Goal: Task Accomplishment & Management: Manage account settings

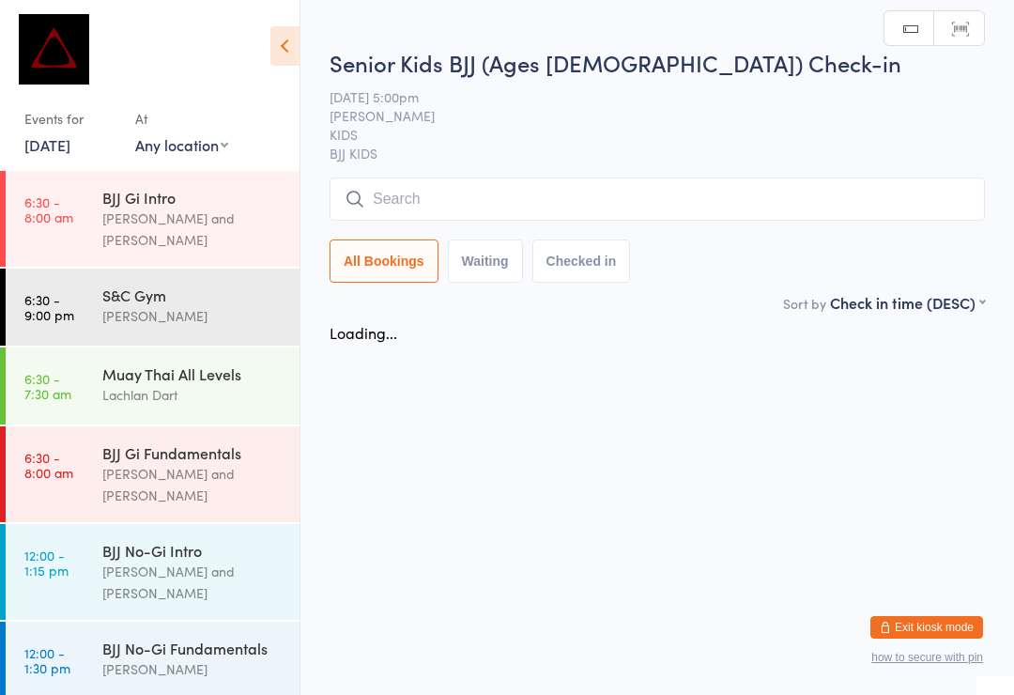
scroll to position [359, 0]
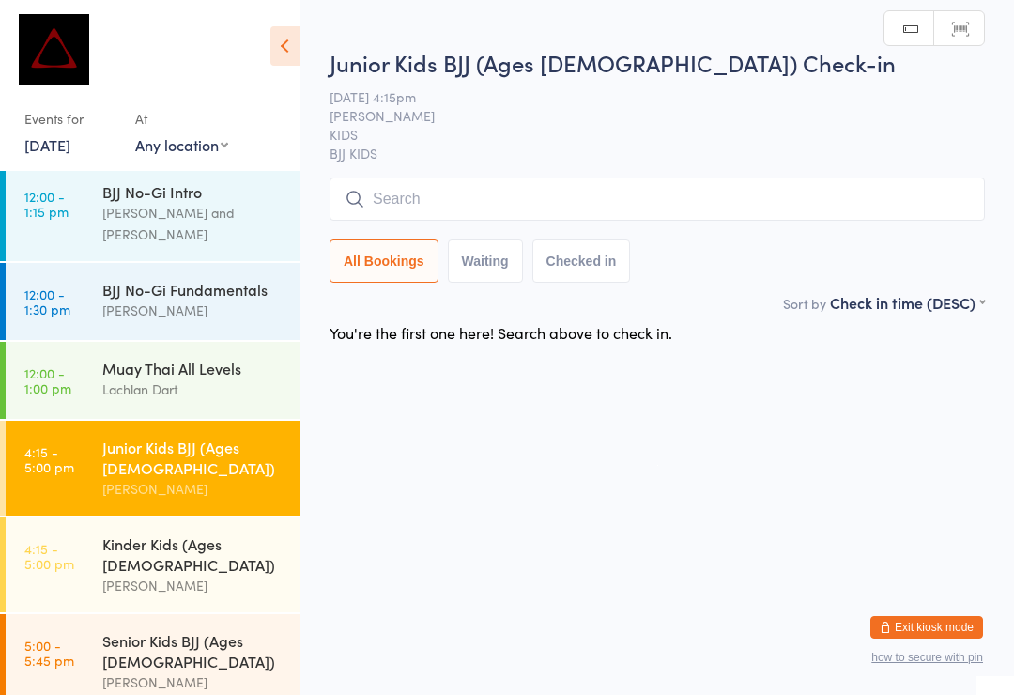
click at [579, 190] on input "search" at bounding box center [658, 199] width 656 height 43
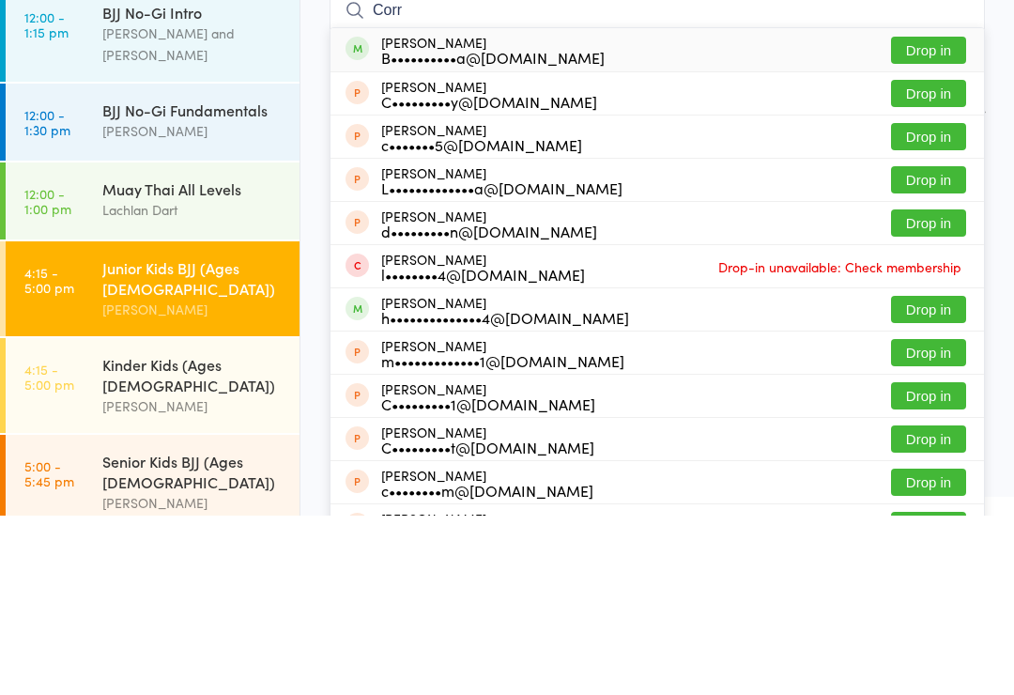
type input "Corr"
click at [932, 216] on button "Drop in" at bounding box center [928, 229] width 75 height 27
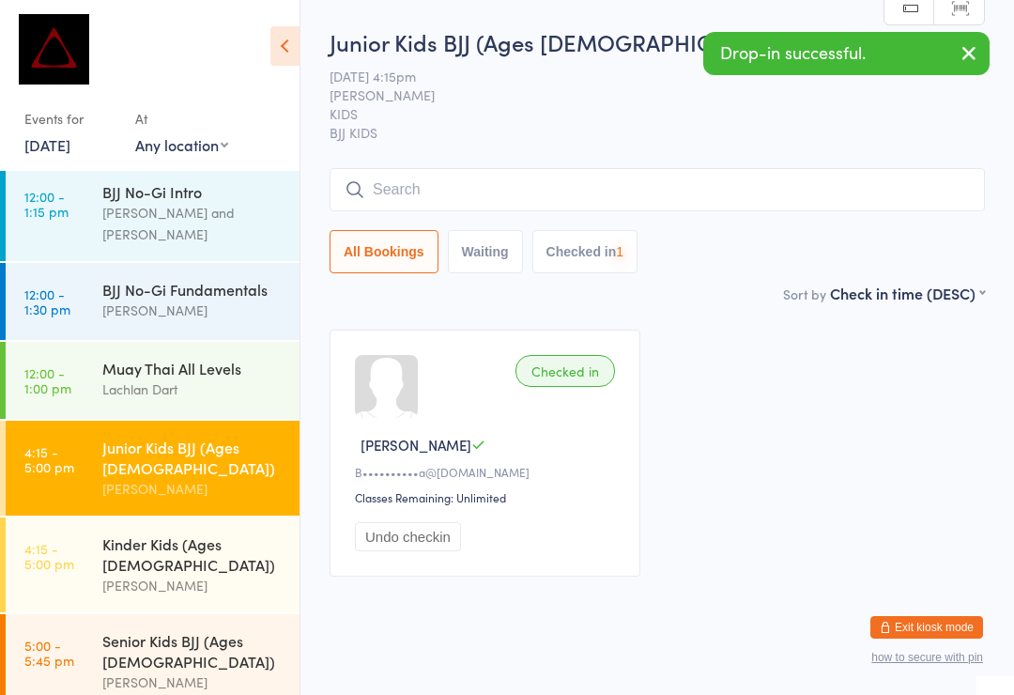
click at [617, 195] on input "search" at bounding box center [658, 189] width 656 height 43
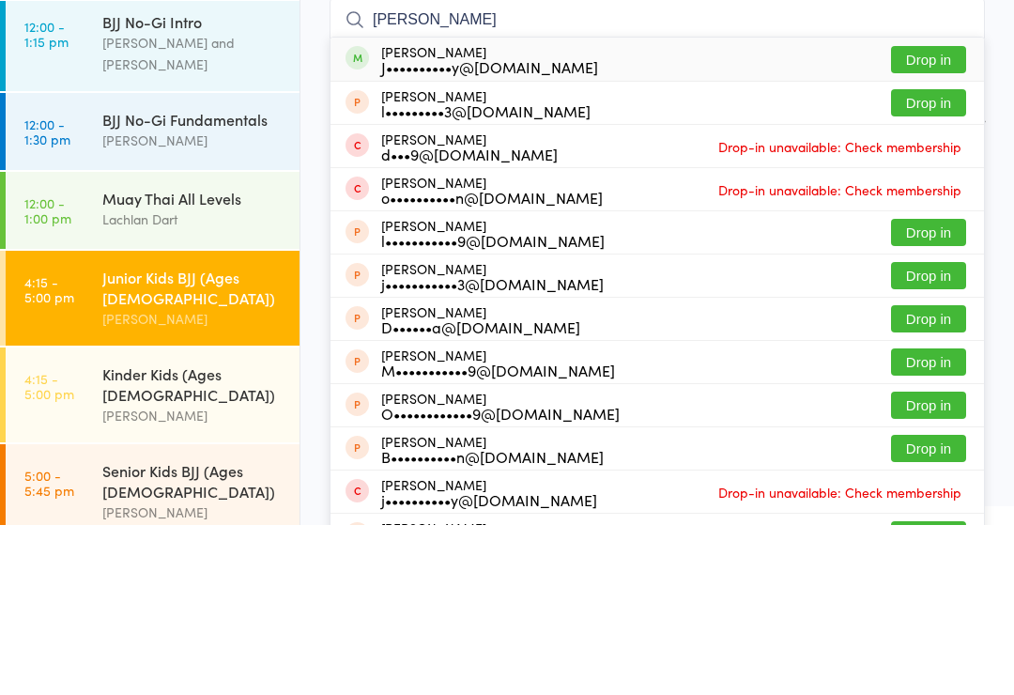
type input "Lucas"
click at [933, 216] on button "Drop in" at bounding box center [928, 229] width 75 height 27
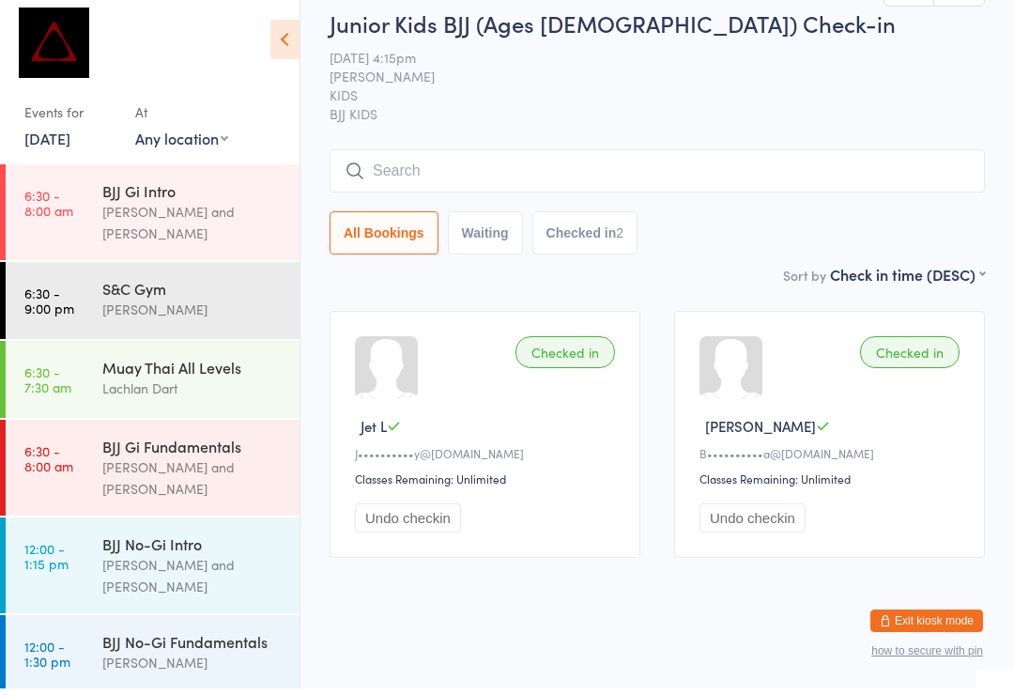
scroll to position [0, 0]
click at [543, 156] on input "search" at bounding box center [658, 177] width 656 height 43
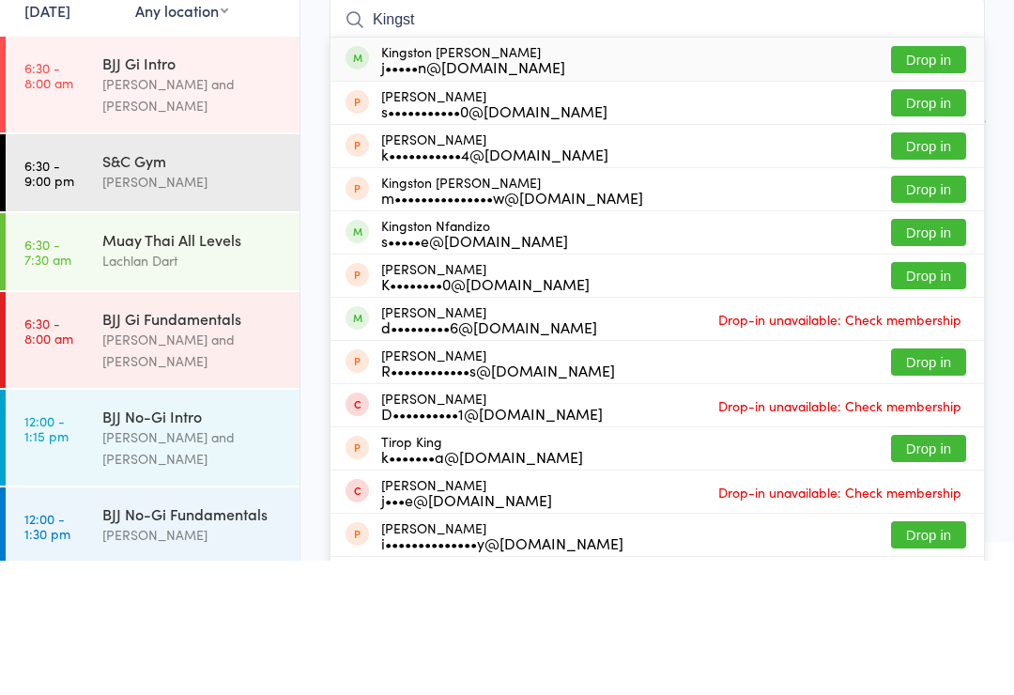
type input "Kingst"
click at [616, 172] on div "Kingston Kenyon j•••••n@gmail.com Drop in" at bounding box center [658, 193] width 654 height 43
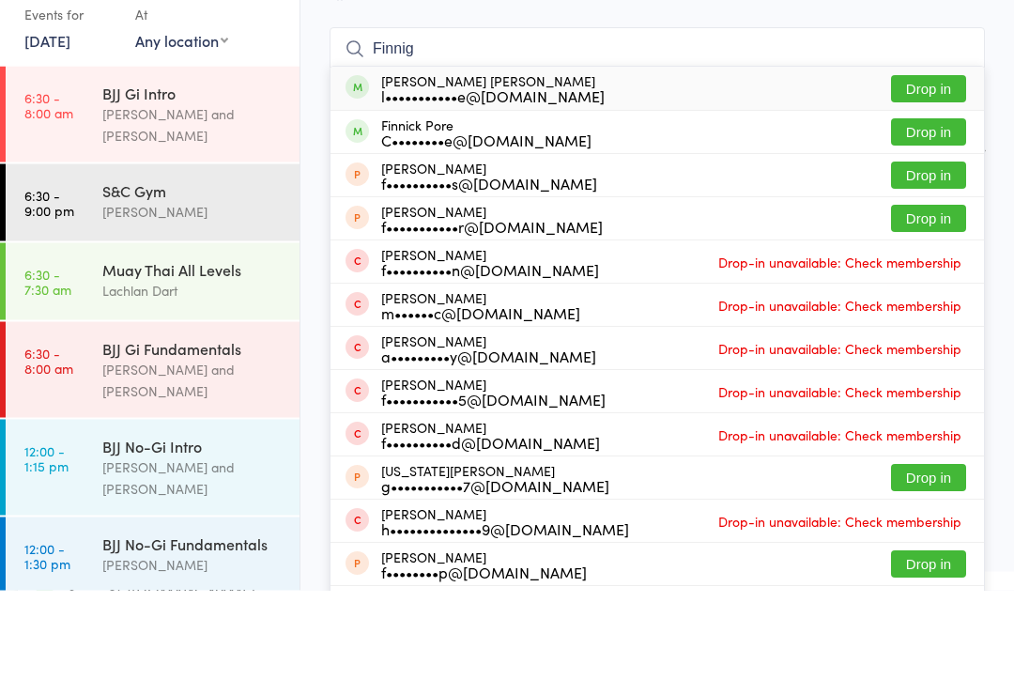
type input "Finnig"
click at [600, 172] on div "Finnigan Skinner l•••••••••••e@gmail.com Drop in" at bounding box center [658, 193] width 654 height 43
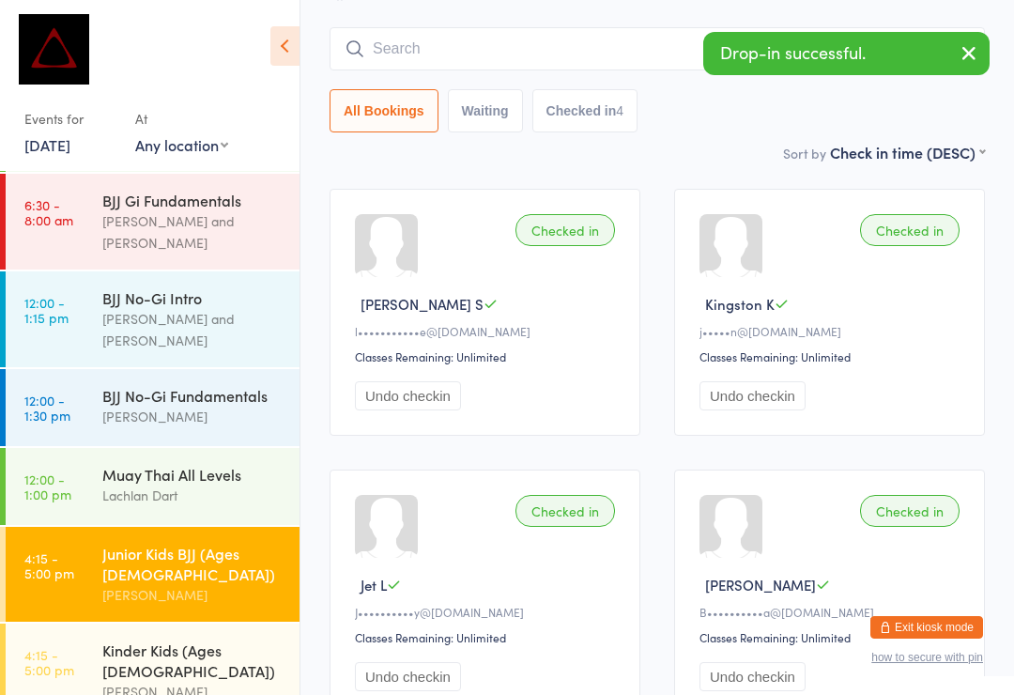
scroll to position [369, 0]
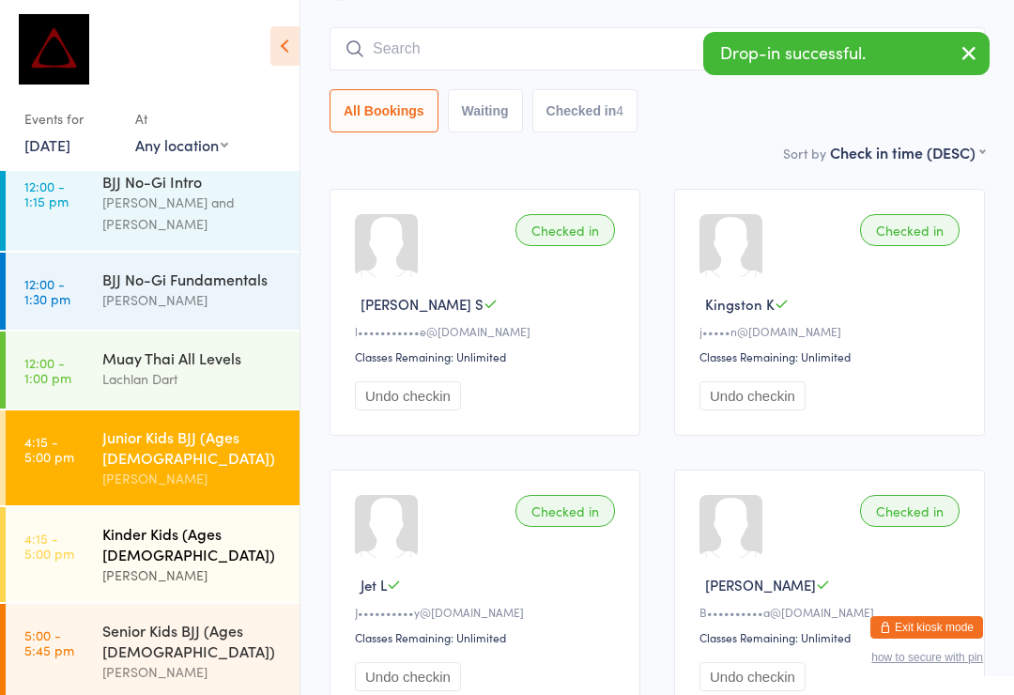
click at [219, 564] on div "[PERSON_NAME]" at bounding box center [192, 575] width 181 height 22
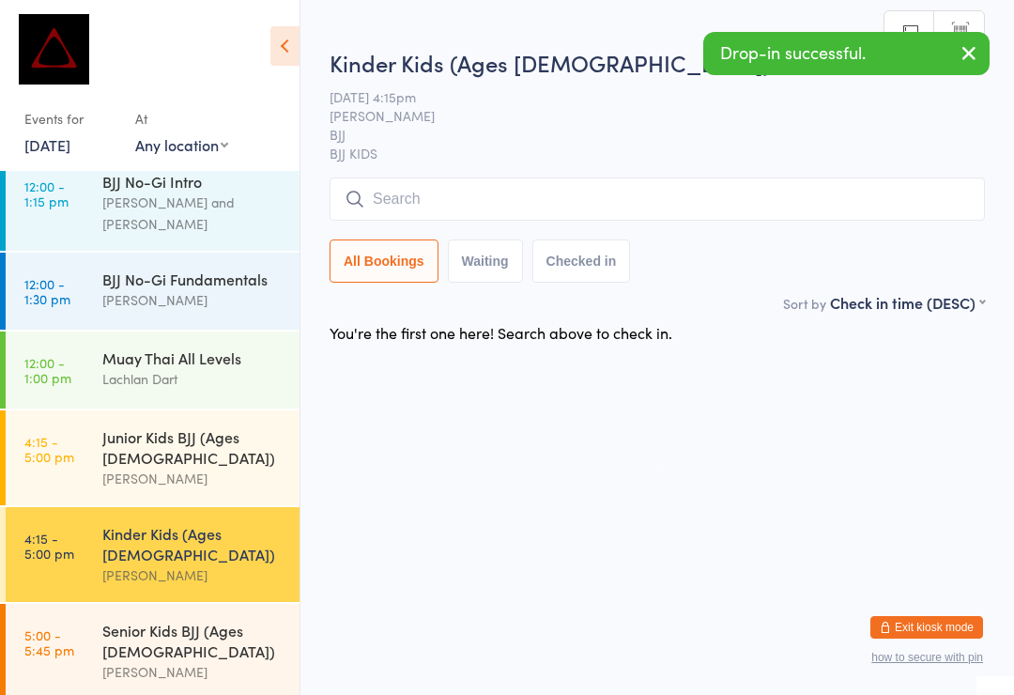
click at [562, 202] on input "search" at bounding box center [658, 199] width 656 height 43
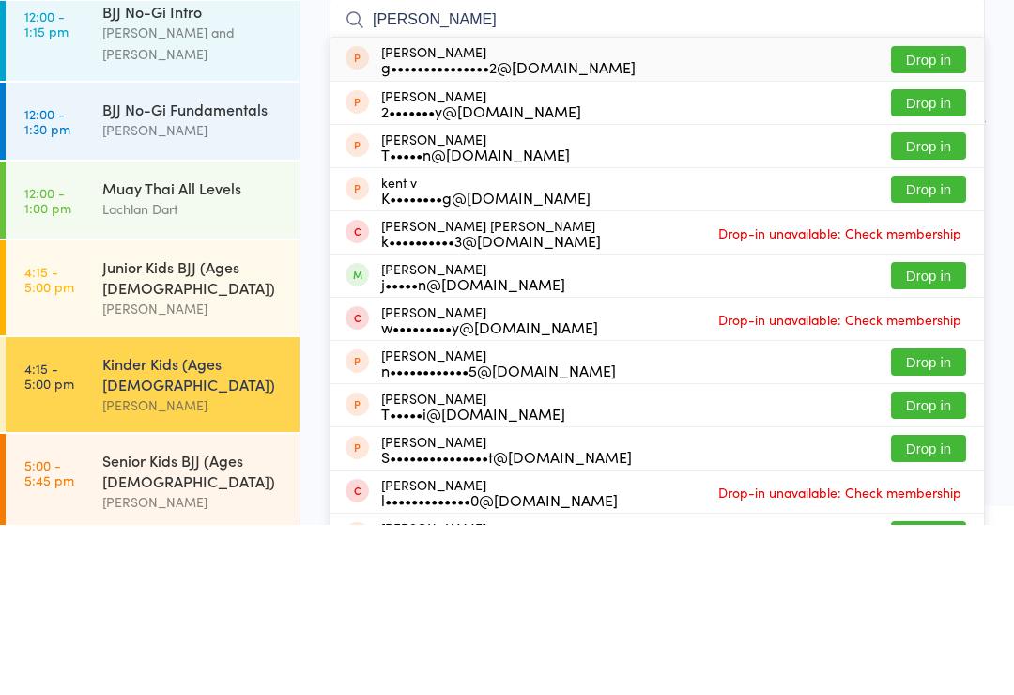
type input "Kenn"
click at [511, 446] on div "j•••••n@gmail.com" at bounding box center [473, 453] width 184 height 15
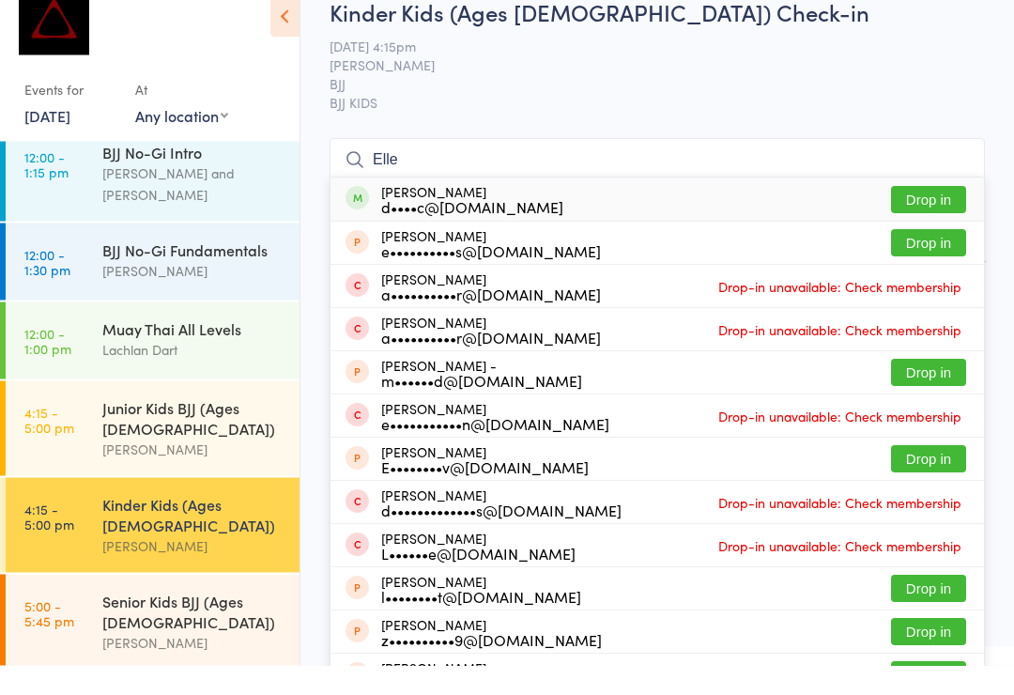
type input "Elle"
click at [936, 216] on button "Drop in" at bounding box center [928, 229] width 75 height 27
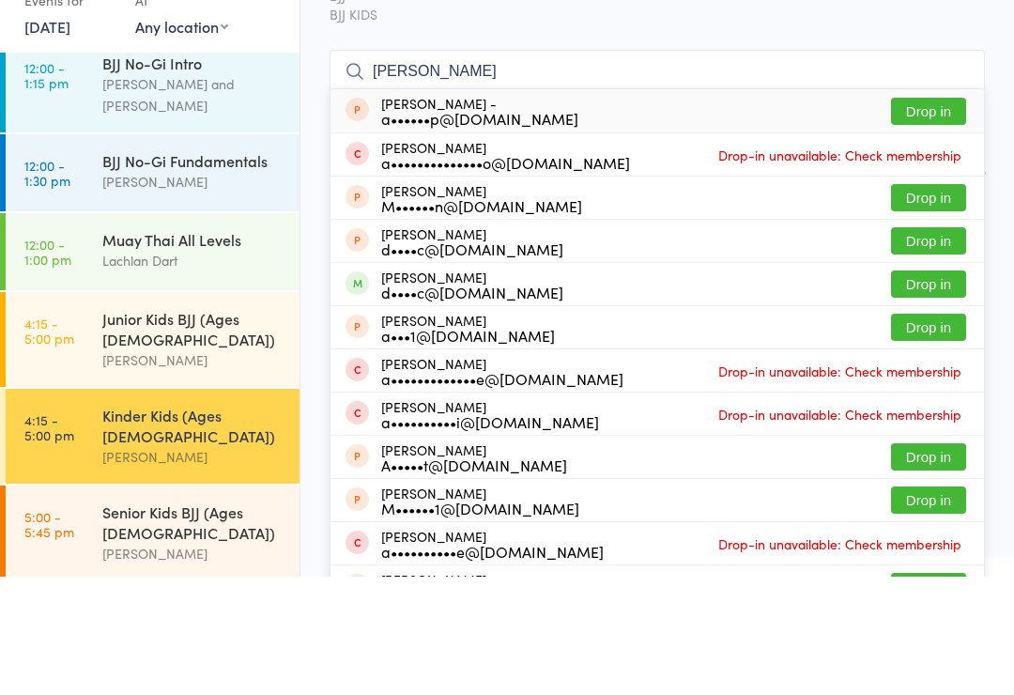
type input "Andre"
click at [925, 346] on button "Drop in" at bounding box center [928, 359] width 75 height 27
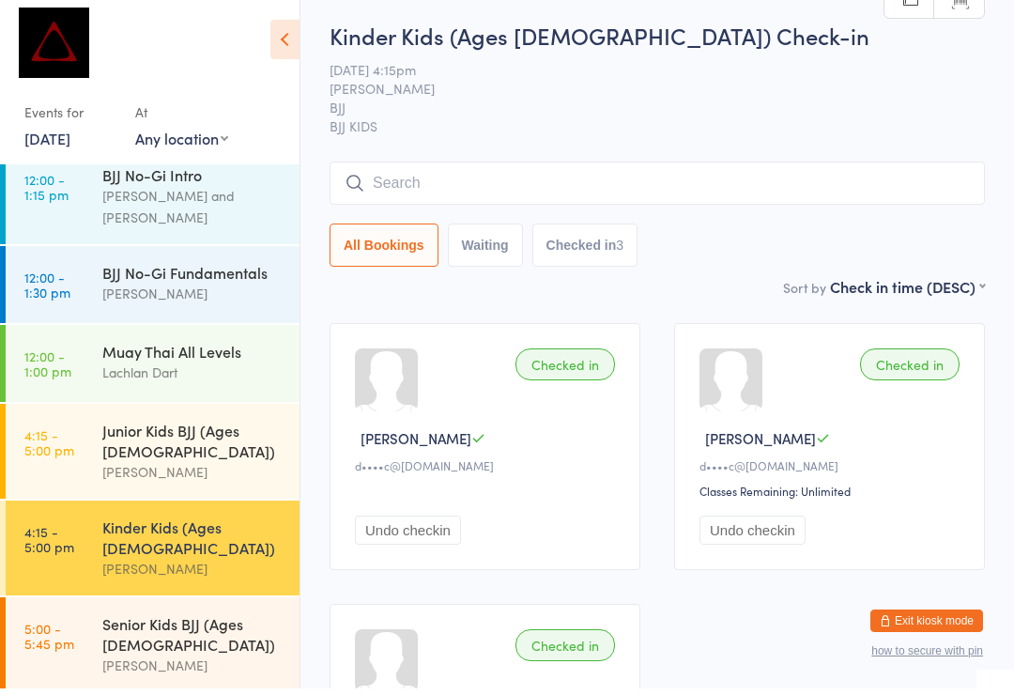
click at [851, 79] on span "13 Oct 4:15pm" at bounding box center [643, 76] width 626 height 19
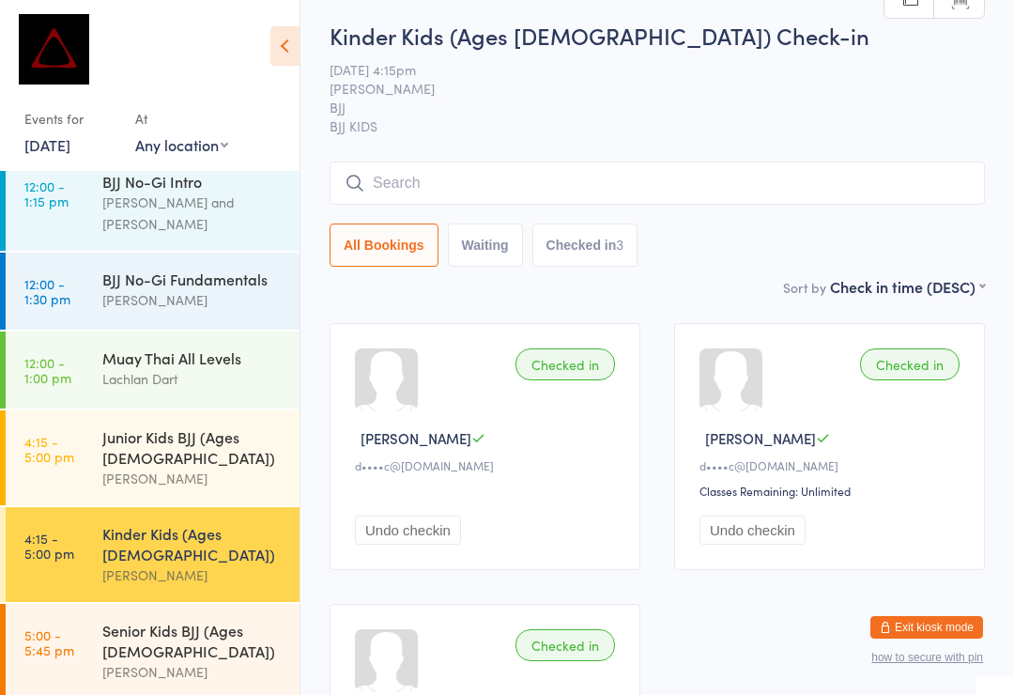
click at [939, 639] on button "Exit kiosk mode" at bounding box center [927, 627] width 113 height 23
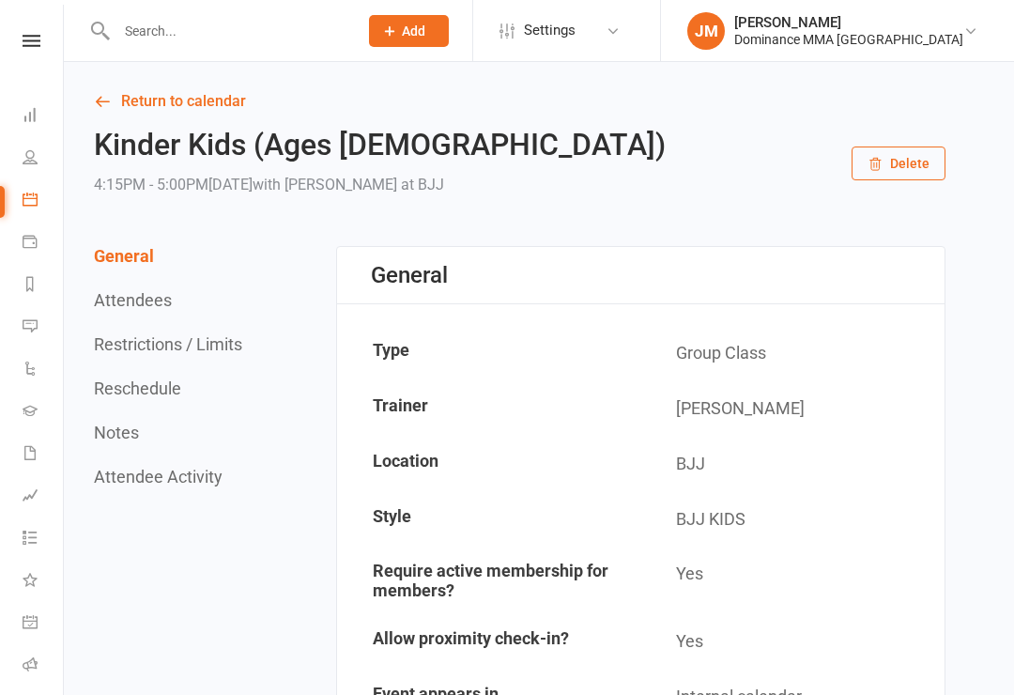
click at [162, 25] on input "text" at bounding box center [228, 31] width 234 height 26
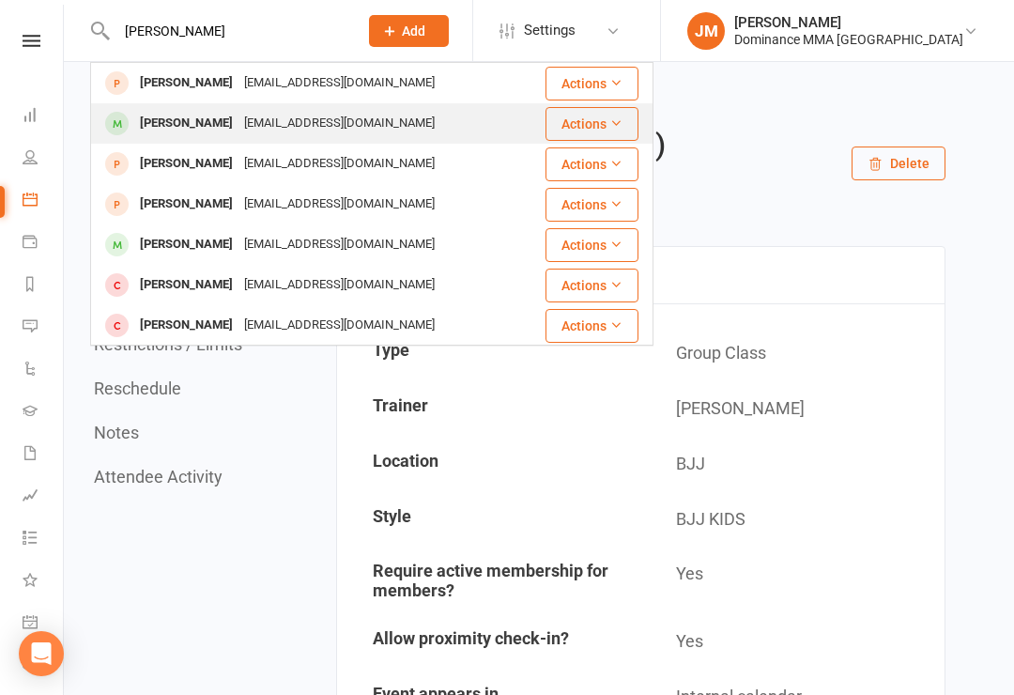
type input "[PERSON_NAME]"
click at [181, 123] on div "[PERSON_NAME]" at bounding box center [186, 123] width 104 height 27
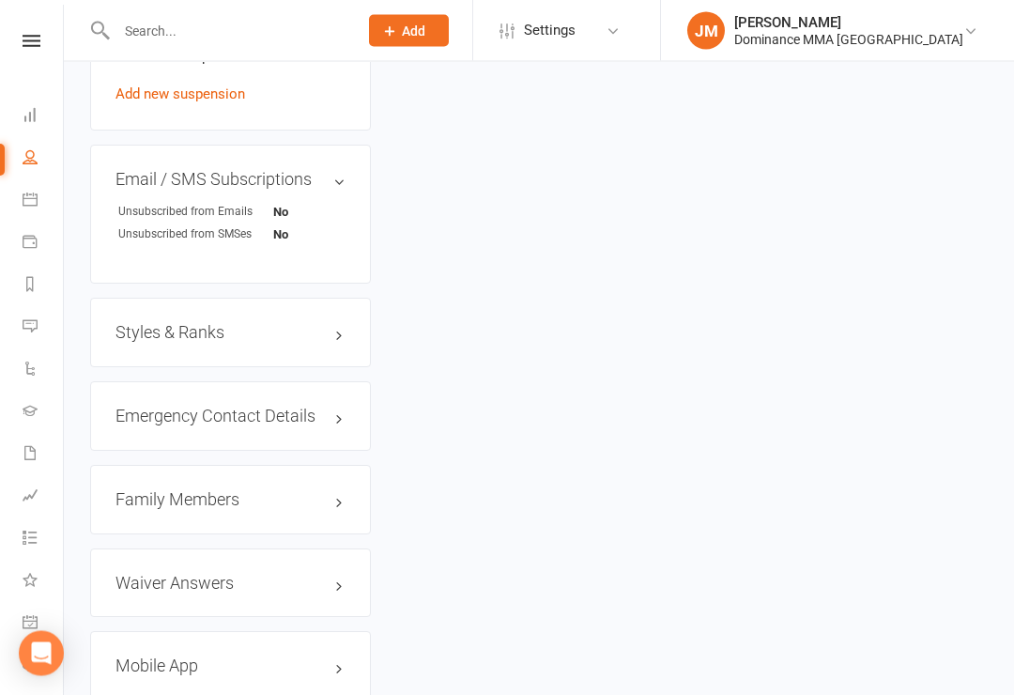
scroll to position [1396, 0]
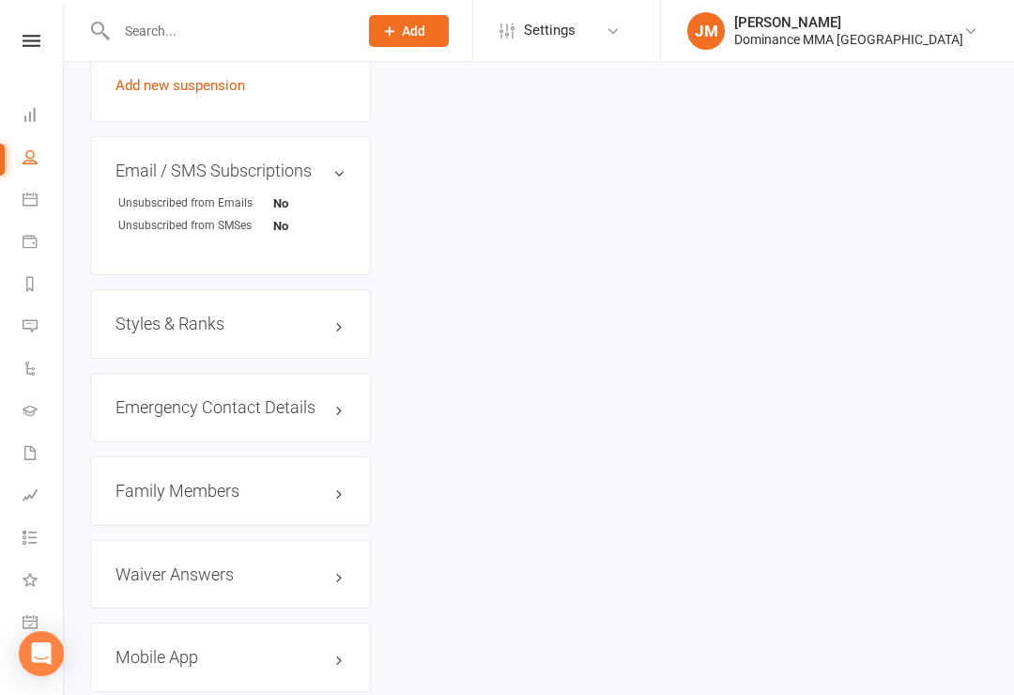
click at [168, 482] on h3 "Family Members" at bounding box center [231, 491] width 230 height 19
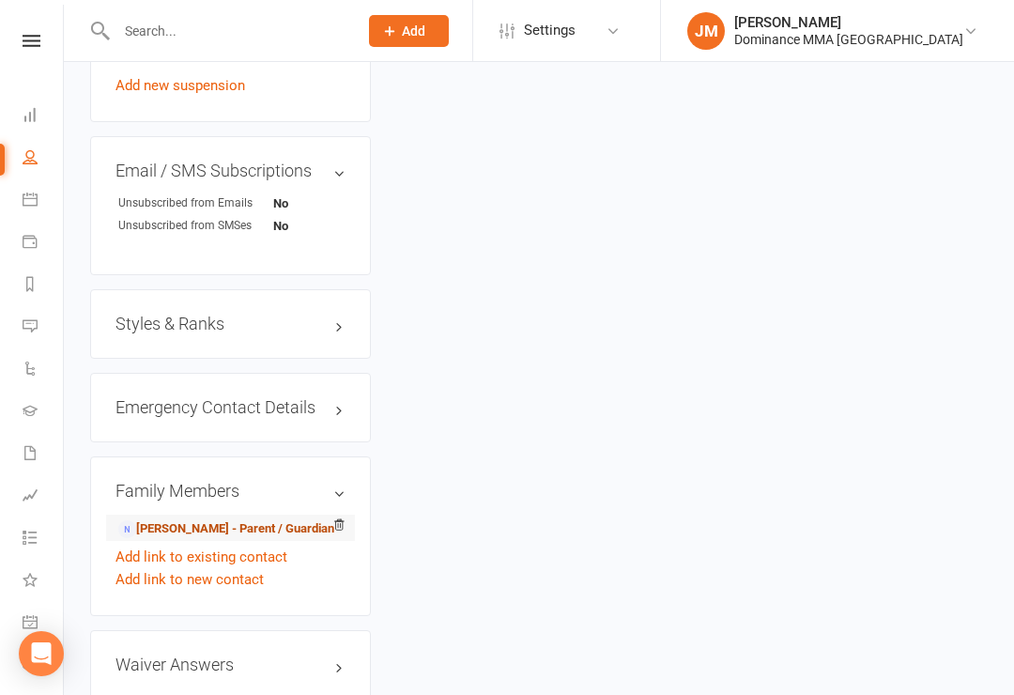
click at [168, 519] on link "[PERSON_NAME] - Parent / Guardian" at bounding box center [226, 529] width 216 height 20
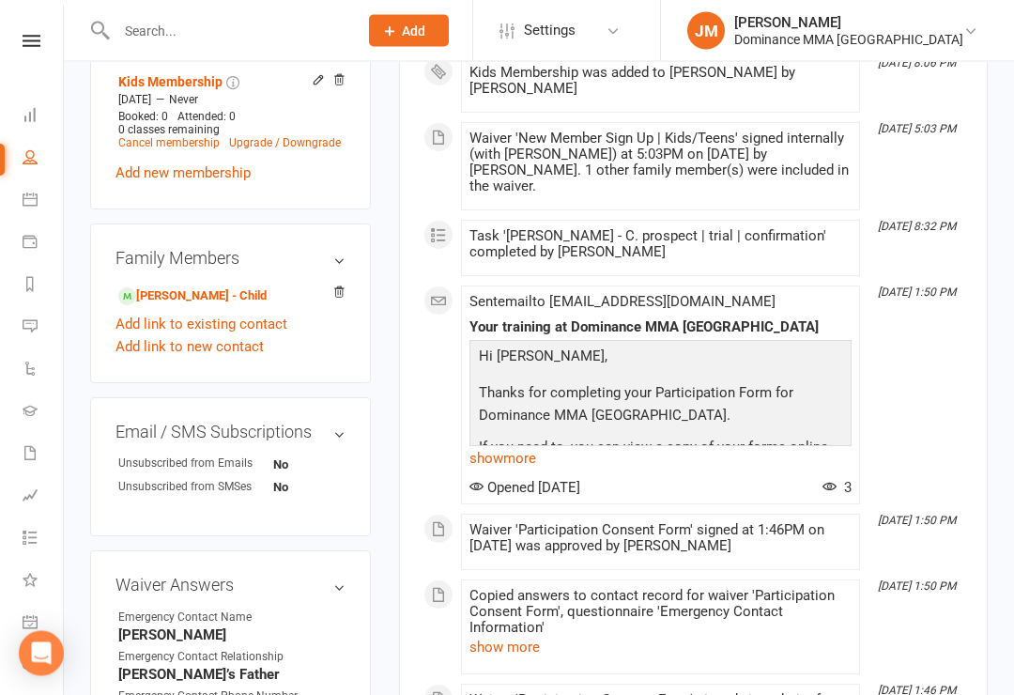
scroll to position [889, 0]
click at [163, 335] on link "Add link to new contact" at bounding box center [190, 346] width 148 height 23
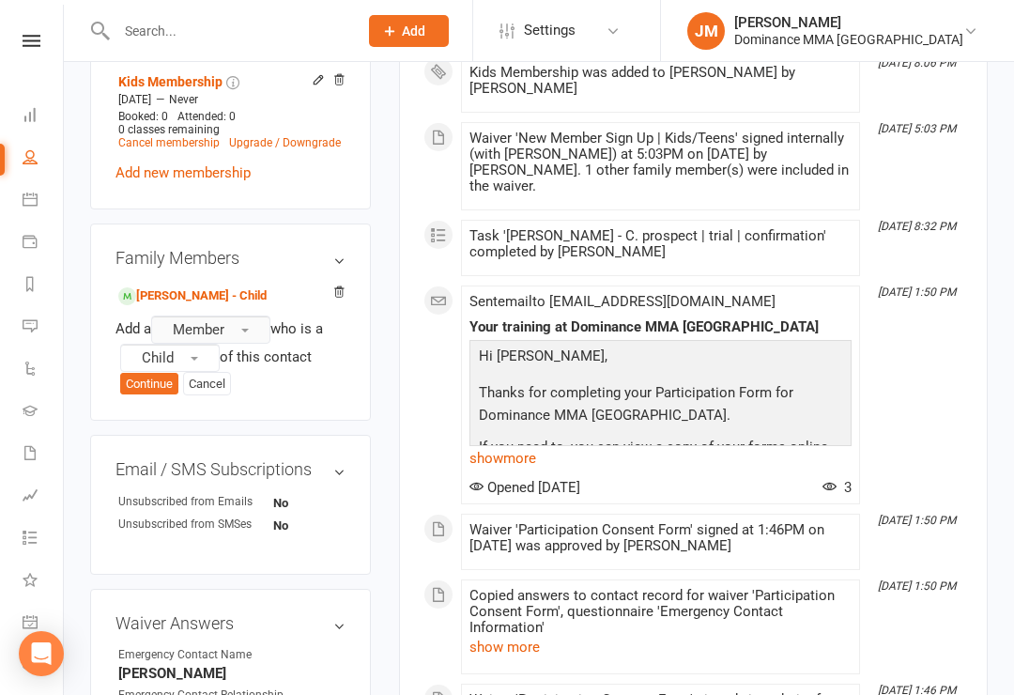
click at [212, 316] on button "Member" at bounding box center [210, 330] width 119 height 28
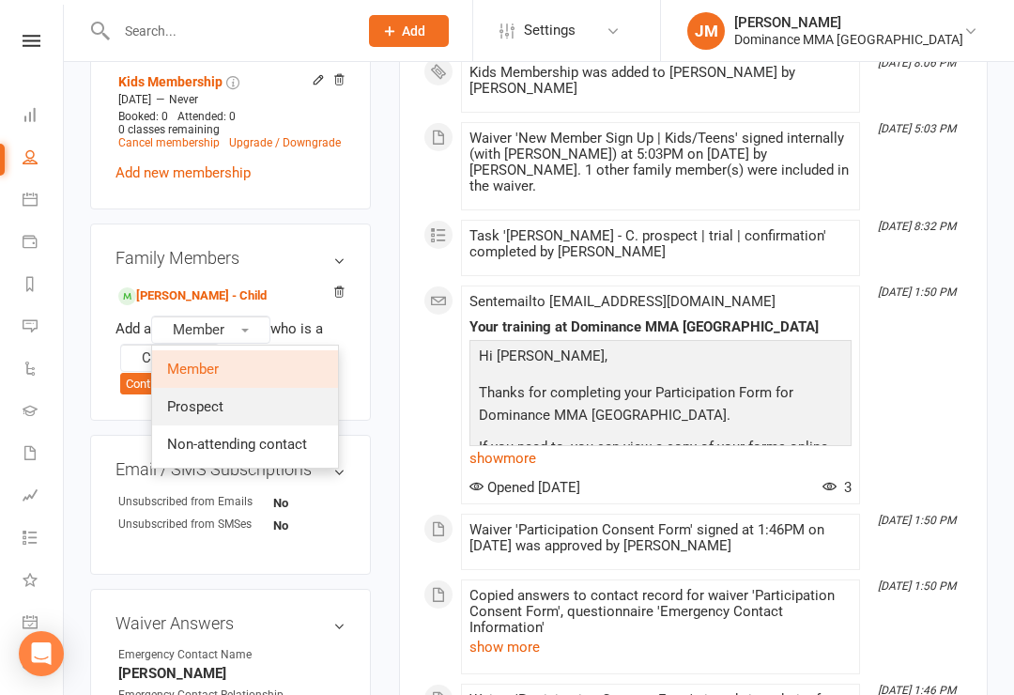
click at [203, 398] on span "Prospect" at bounding box center [195, 406] width 56 height 17
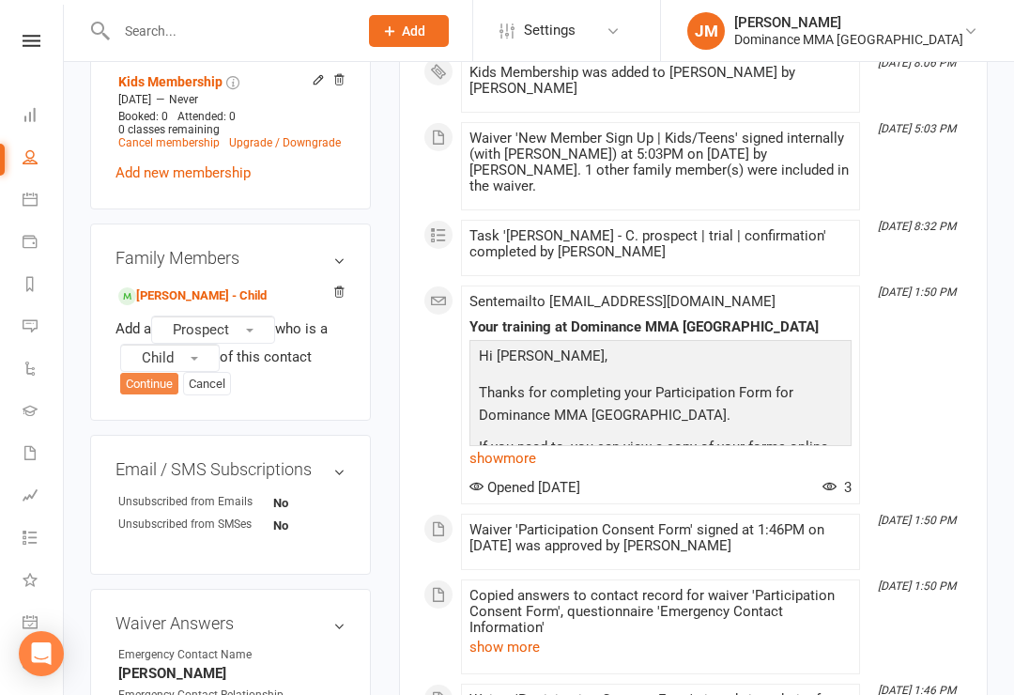
click at [137, 373] on button "Continue" at bounding box center [149, 384] width 58 height 23
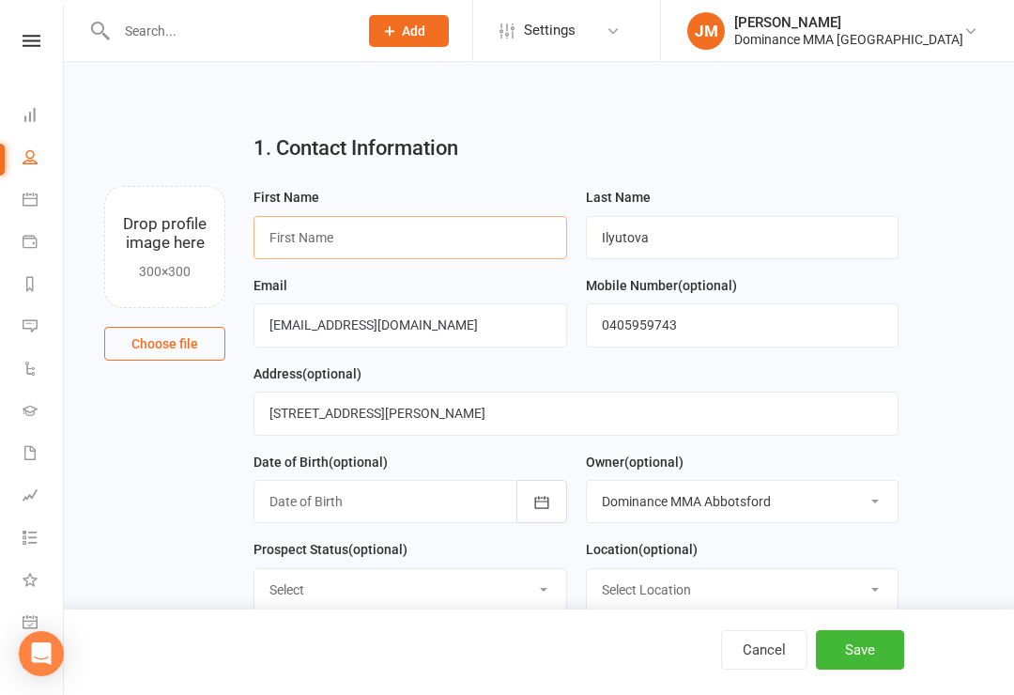
click at [308, 233] on input "text" at bounding box center [411, 237] width 314 height 43
type input "[PERSON_NAME]"
click at [631, 248] on input "Ilyutova" at bounding box center [743, 237] width 314 height 43
click at [615, 230] on input "Ilyutova" at bounding box center [743, 237] width 314 height 43
click at [628, 234] on input "Ilyutova" at bounding box center [743, 237] width 314 height 43
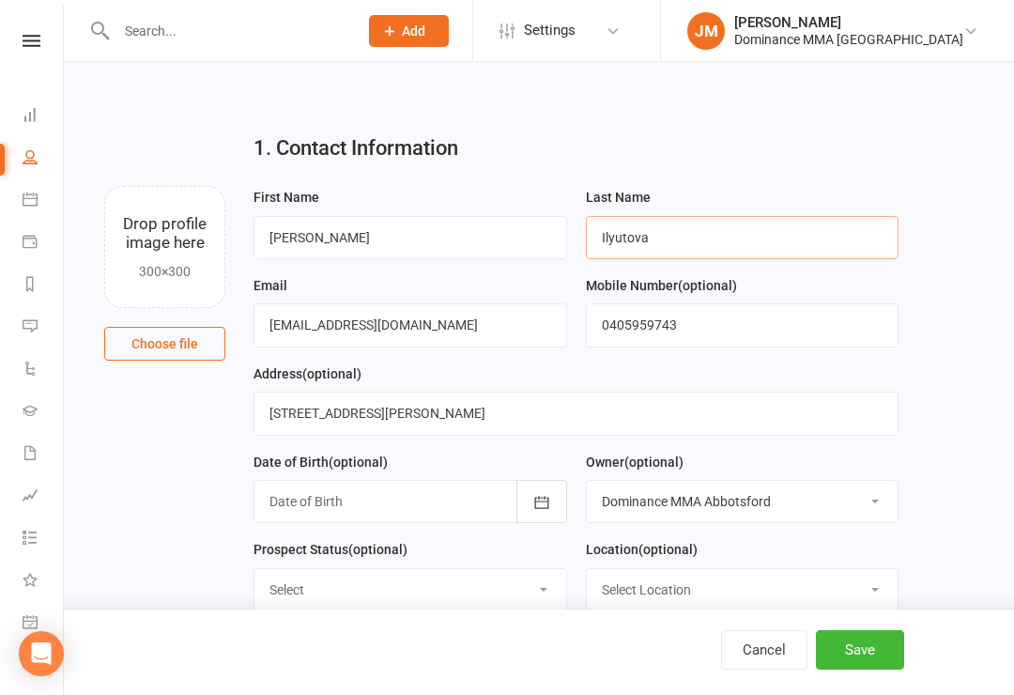
click at [622, 231] on input "Ilyutova" at bounding box center [743, 237] width 314 height 43
type input "[PERSON_NAME]"
click at [957, 178] on div "1. Contact Information Drop profile image here 300×300 Choose file First Name […" at bounding box center [539, 152] width 898 height 68
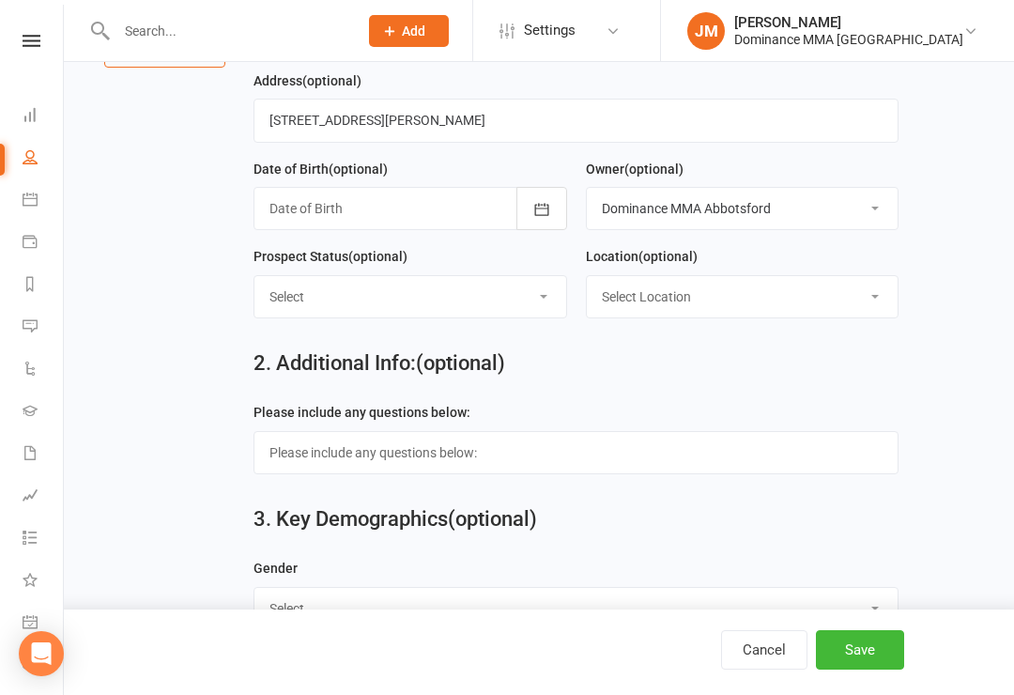
scroll to position [305, 0]
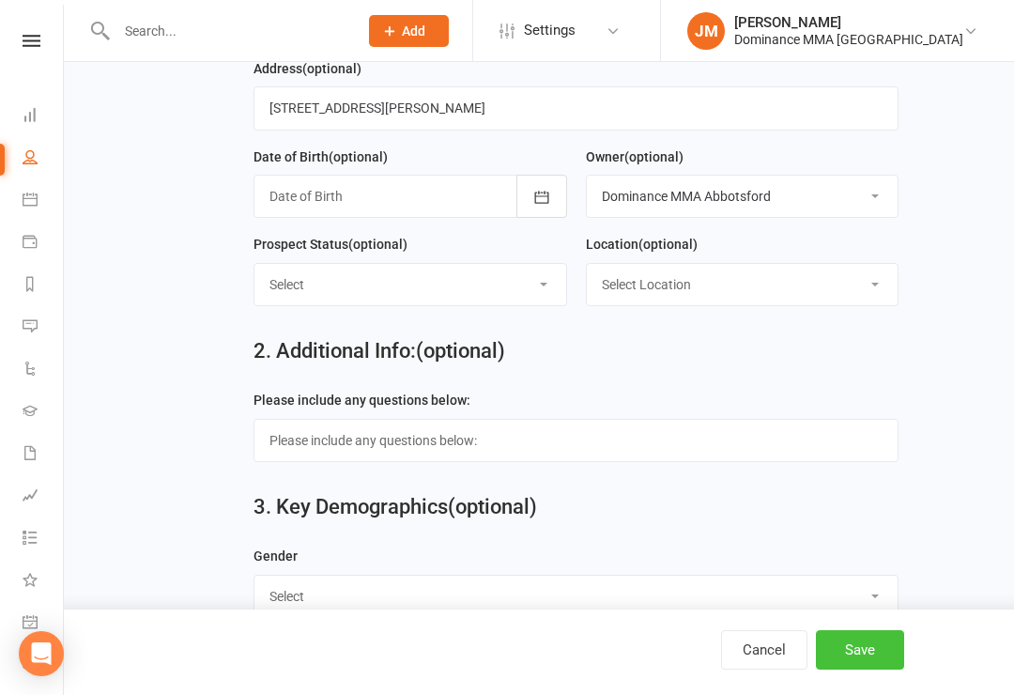
click at [874, 669] on button "Save" at bounding box center [860, 649] width 88 height 39
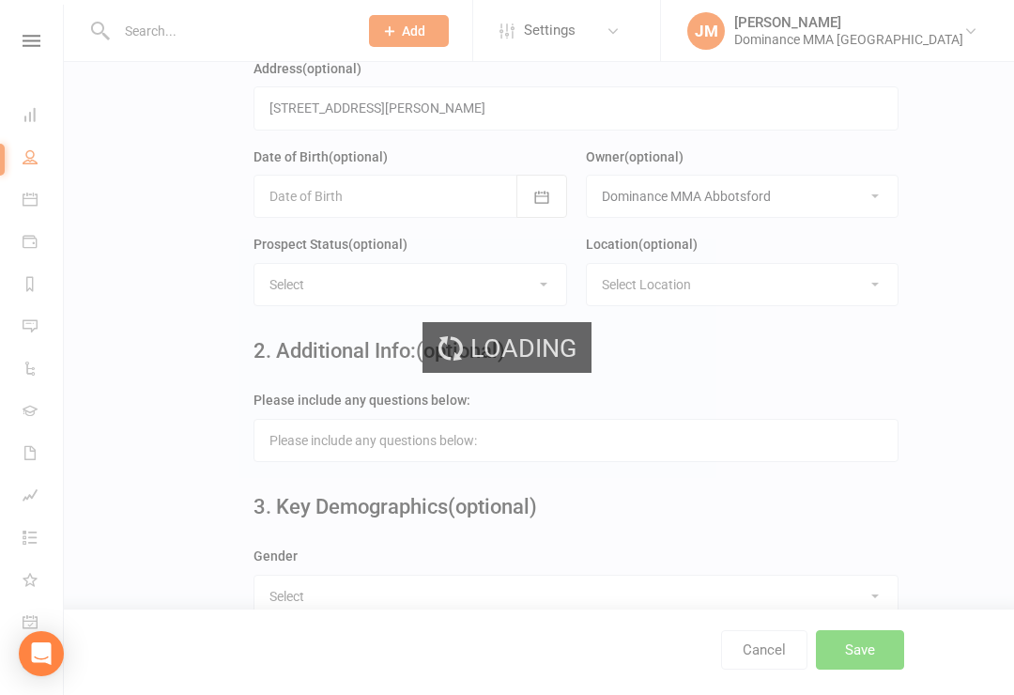
scroll to position [0, 0]
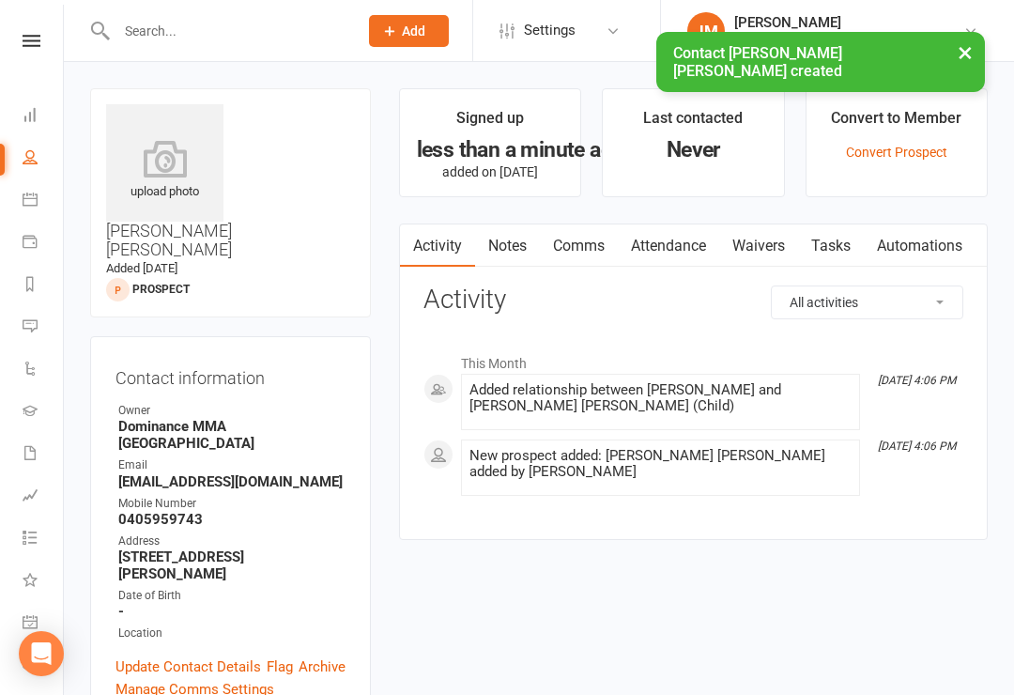
click at [758, 238] on link "Waivers" at bounding box center [758, 245] width 79 height 43
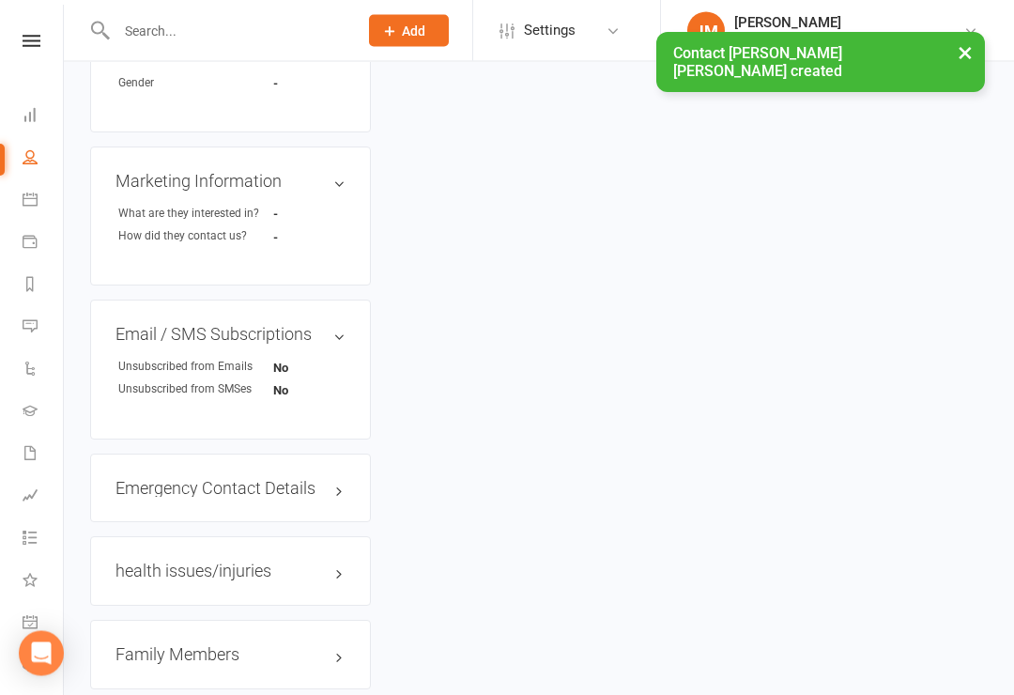
click at [175, 646] on h3 "Family Members" at bounding box center [231, 655] width 230 height 19
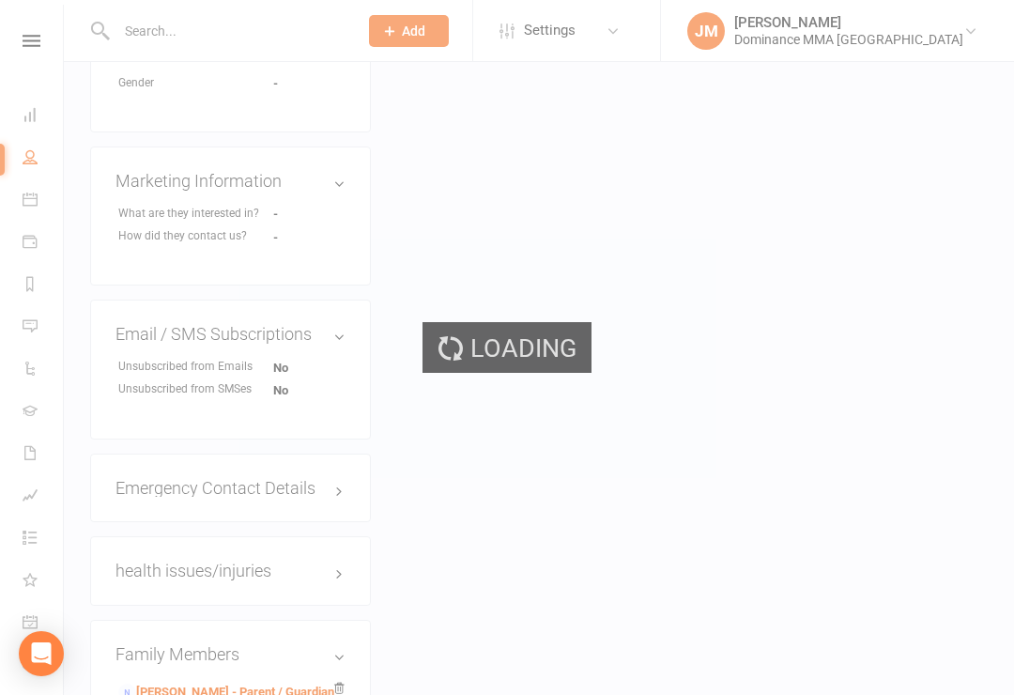
click at [170, 566] on div "Loading" at bounding box center [507, 347] width 1014 height 695
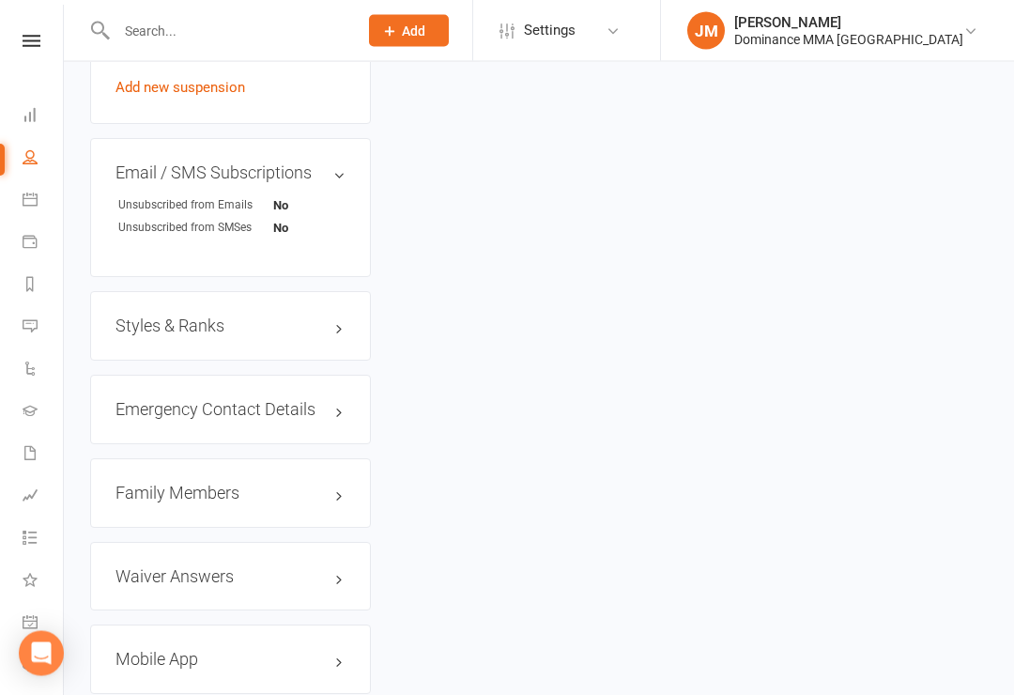
scroll to position [1394, 0]
click at [161, 484] on h3 "Family Members" at bounding box center [231, 493] width 230 height 19
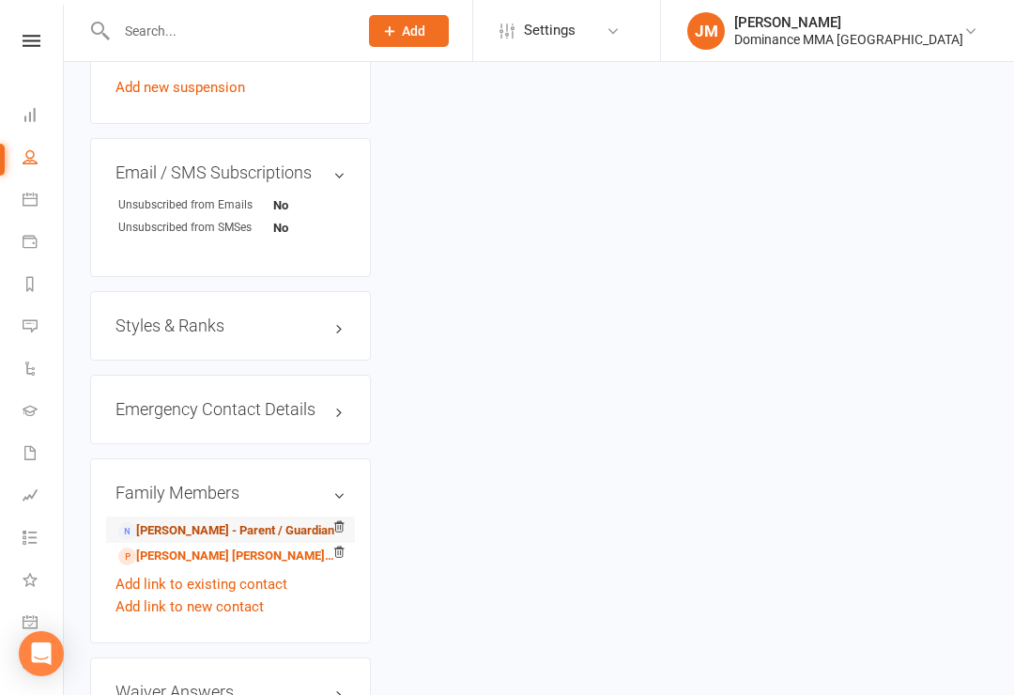
click at [174, 521] on link "[PERSON_NAME] - Parent / Guardian" at bounding box center [226, 531] width 216 height 20
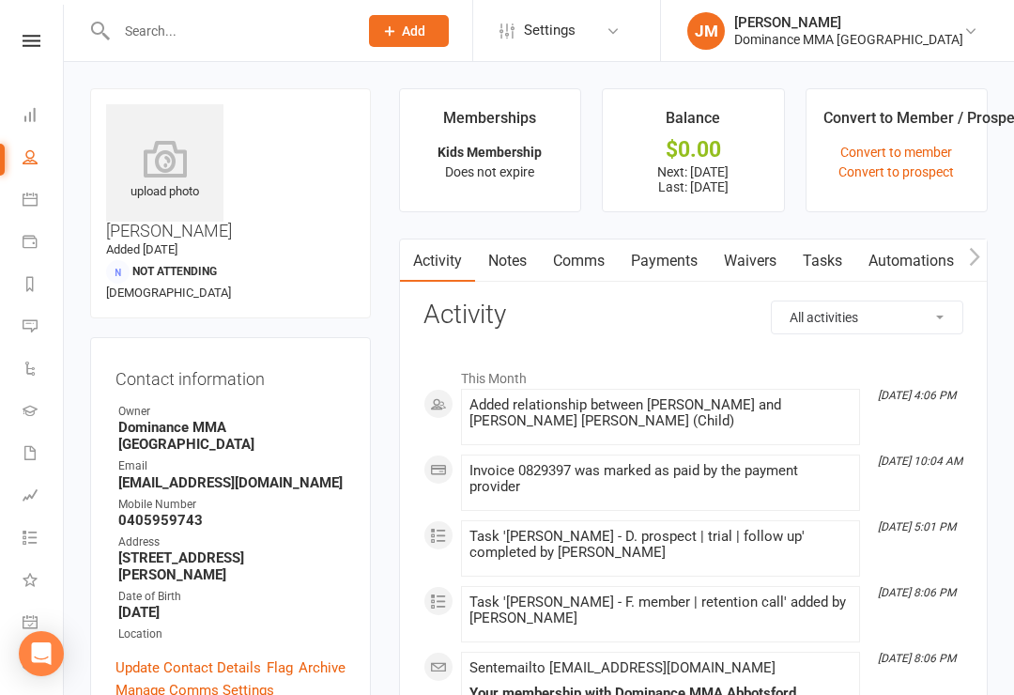
click at [767, 256] on link "Waivers" at bounding box center [750, 260] width 79 height 43
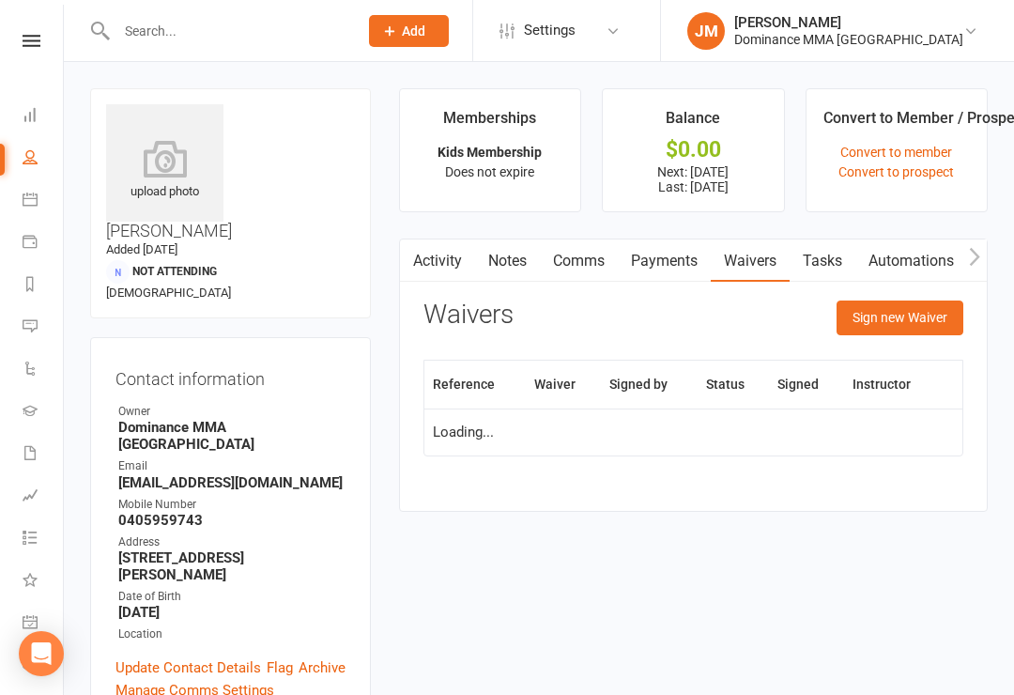
scroll to position [29, 0]
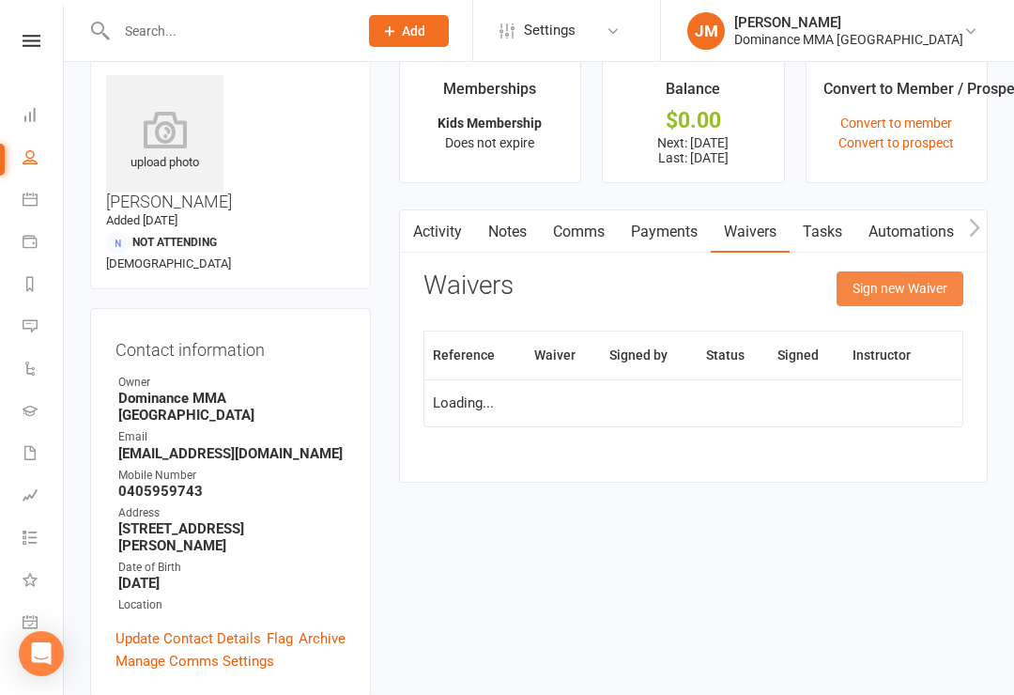
click at [903, 279] on button "Sign new Waiver" at bounding box center [900, 288] width 127 height 34
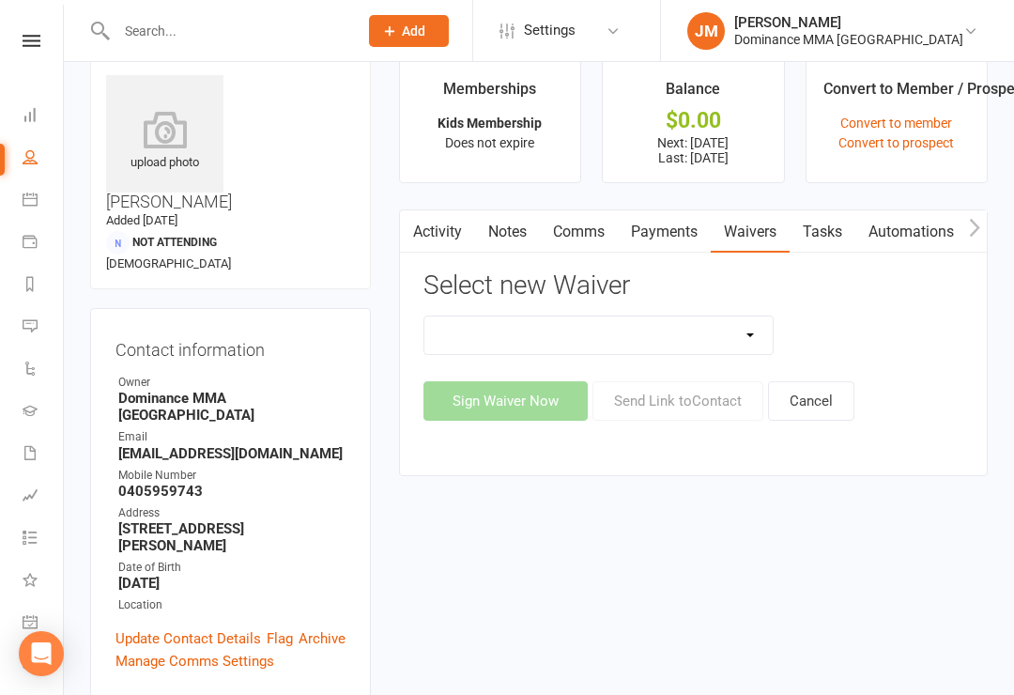
click at [733, 332] on select "Member | Cancellation | Adults Member | Cancellation | Kids/Teens Member | Inju…" at bounding box center [599, 336] width 349 height 38
select select "45"
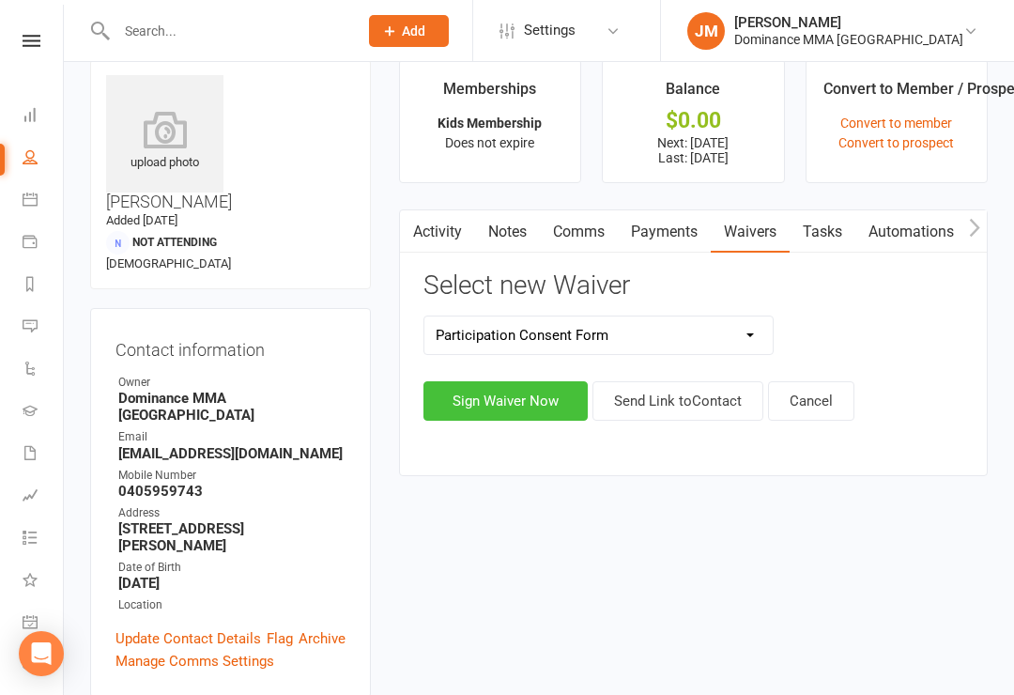
click at [499, 386] on button "Sign Waiver Now" at bounding box center [506, 400] width 164 height 39
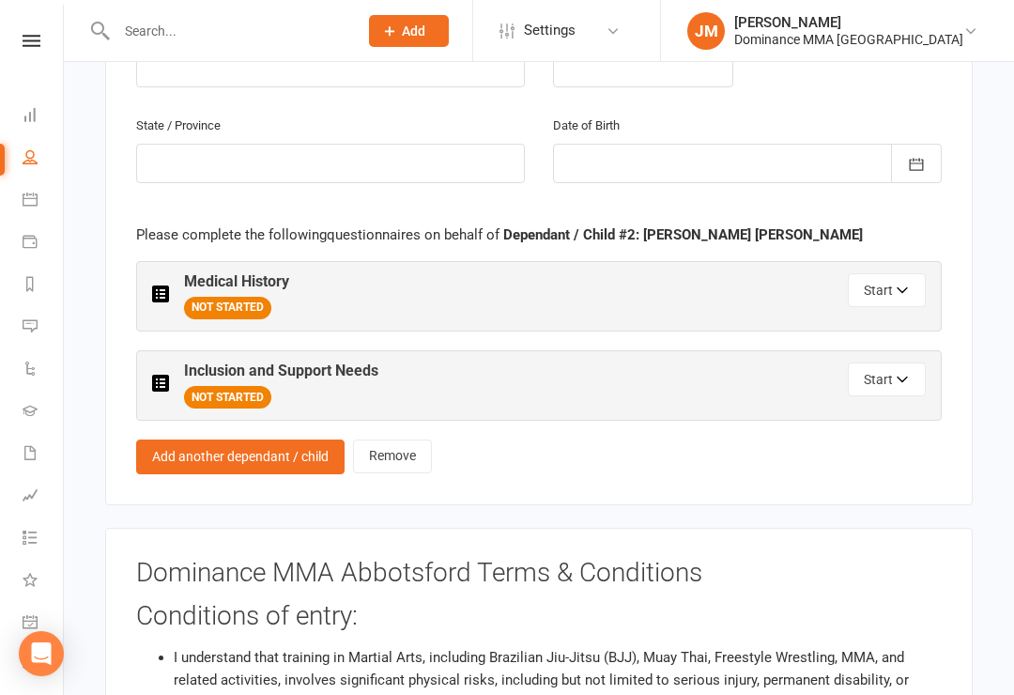
scroll to position [2565, 0]
click at [888, 274] on button "Start" at bounding box center [887, 291] width 78 height 34
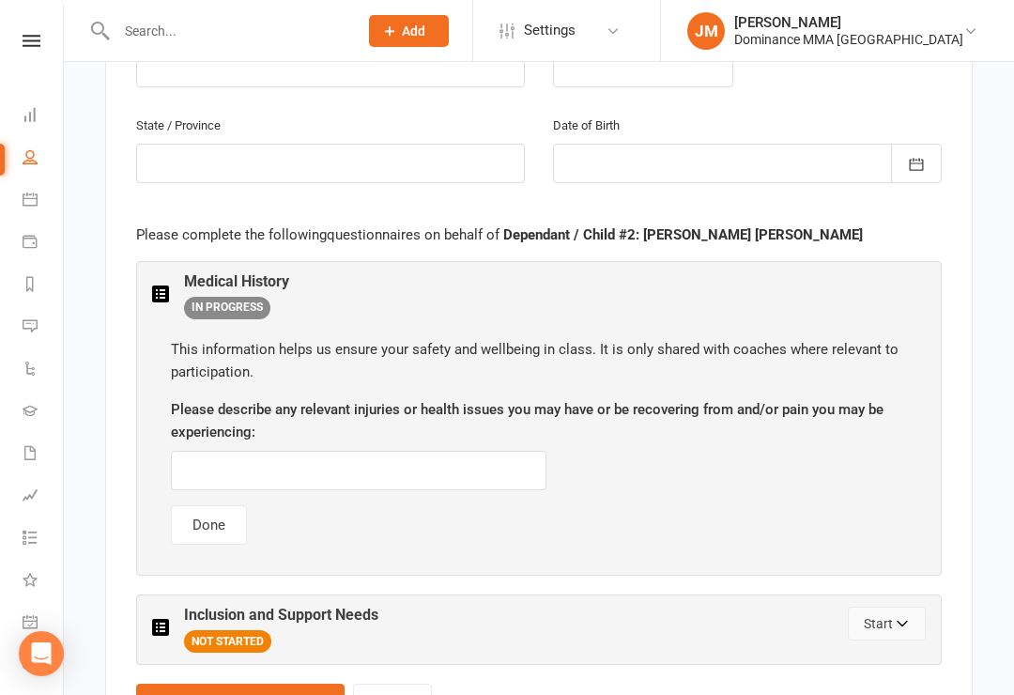
click at [883, 607] on button "Start" at bounding box center [887, 624] width 78 height 34
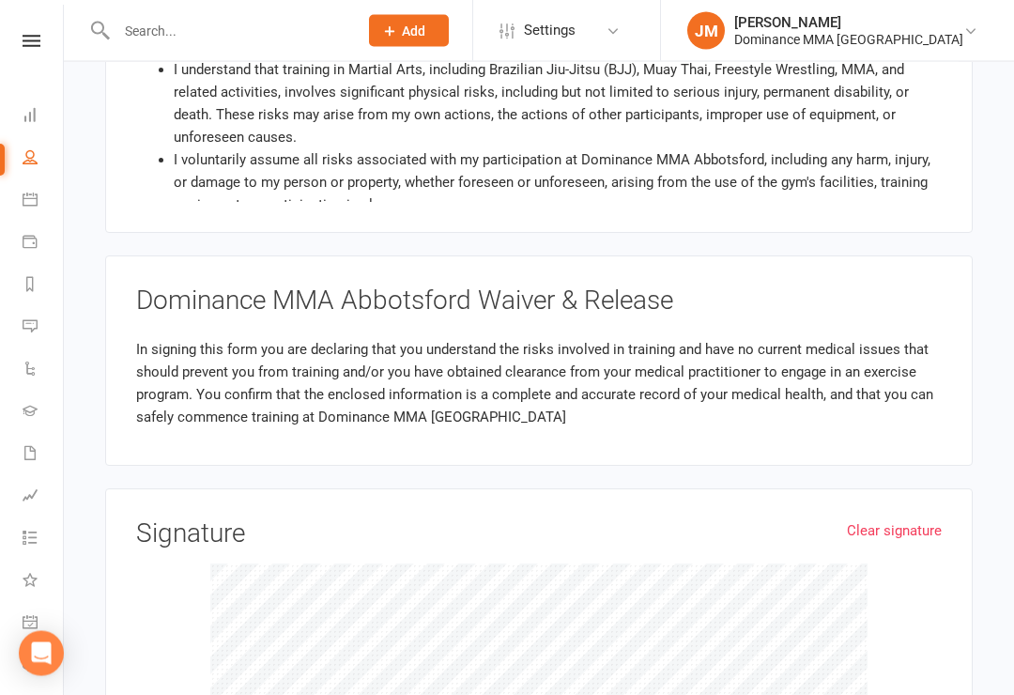
scroll to position [3749, 0]
click at [904, 519] on link "Clear signature" at bounding box center [894, 530] width 95 height 23
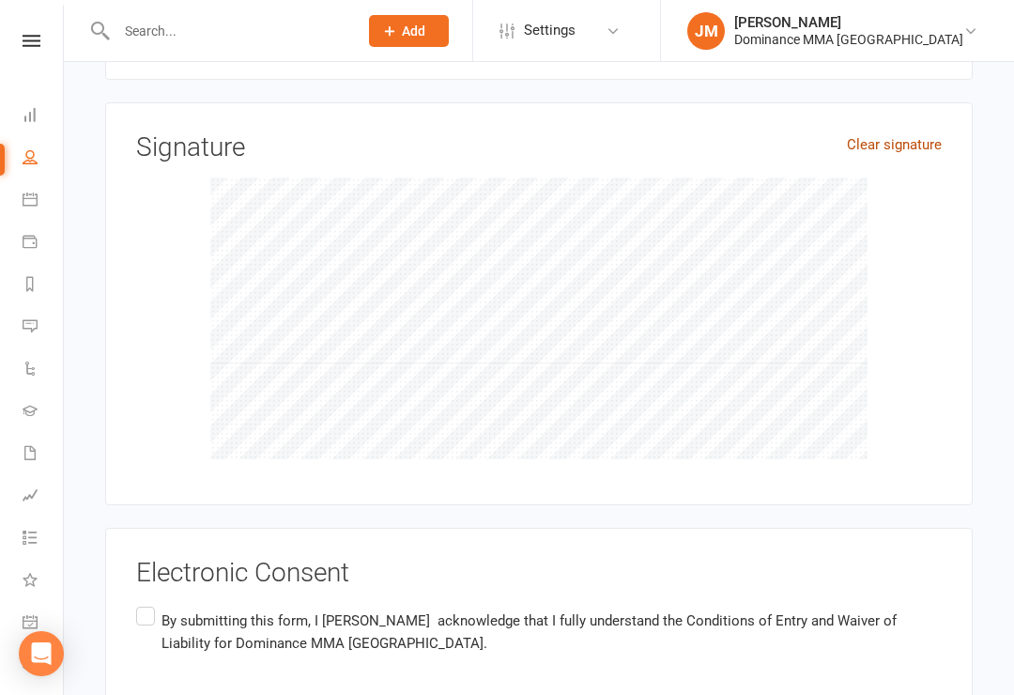
scroll to position [4223, 0]
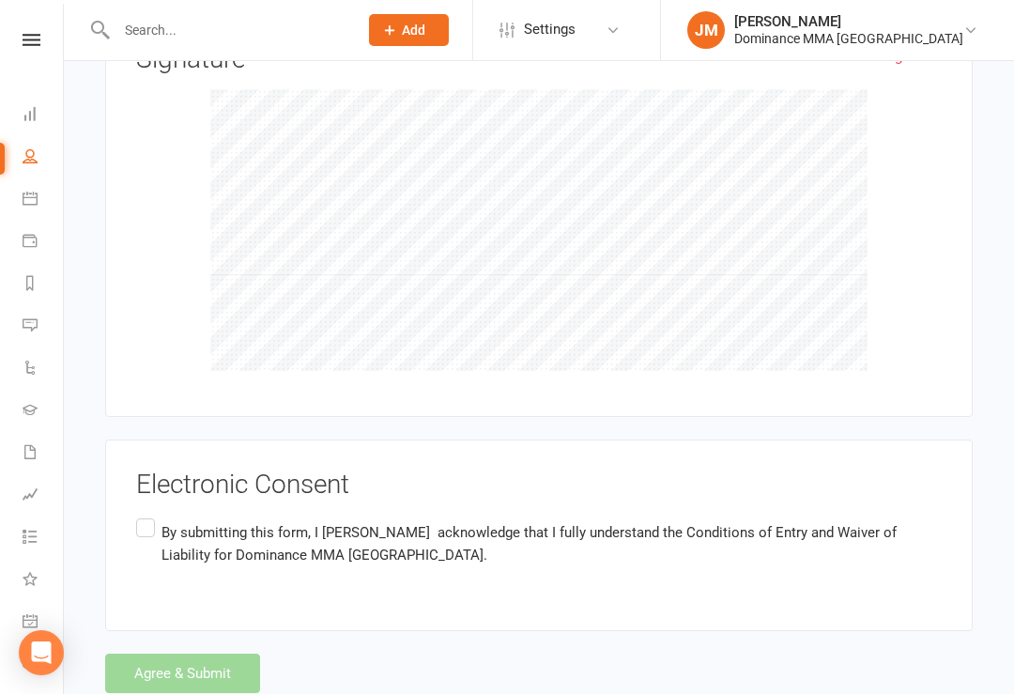
click at [144, 516] on label "By submitting this form, I [PERSON_NAME] acknowledge that I fully understand th…" at bounding box center [539, 545] width 806 height 59
click at [144, 516] on input "By submitting this form, I [PERSON_NAME] acknowledge that I fully understand th…" at bounding box center [142, 516] width 12 height 0
click at [199, 655] on button "Agree & Submit" at bounding box center [182, 674] width 155 height 39
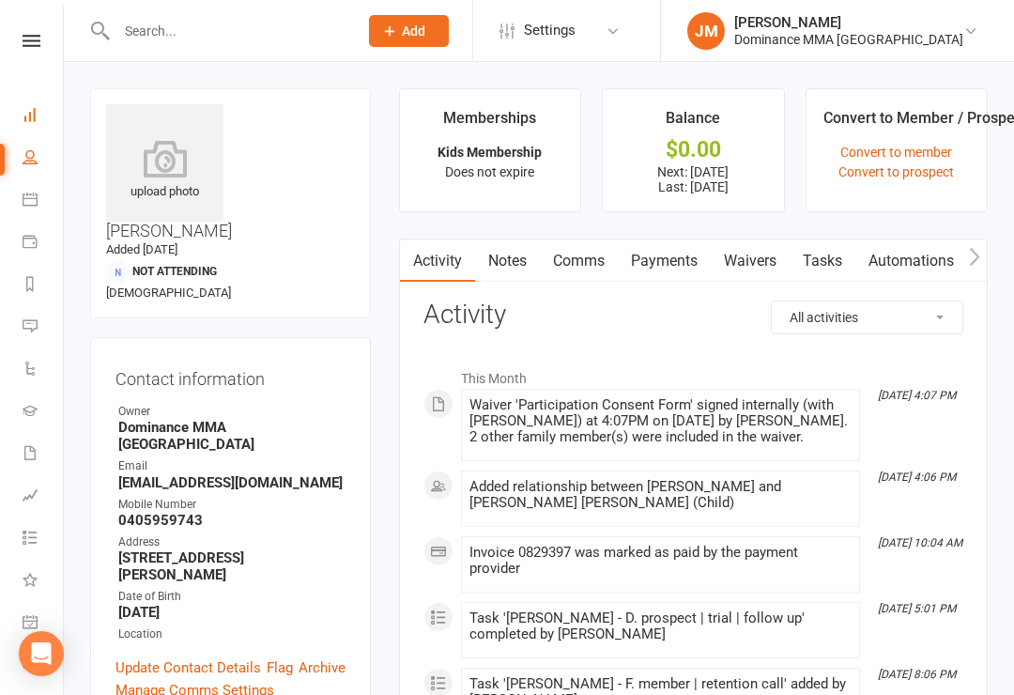
click at [33, 106] on link "Dashboard" at bounding box center [44, 117] width 42 height 42
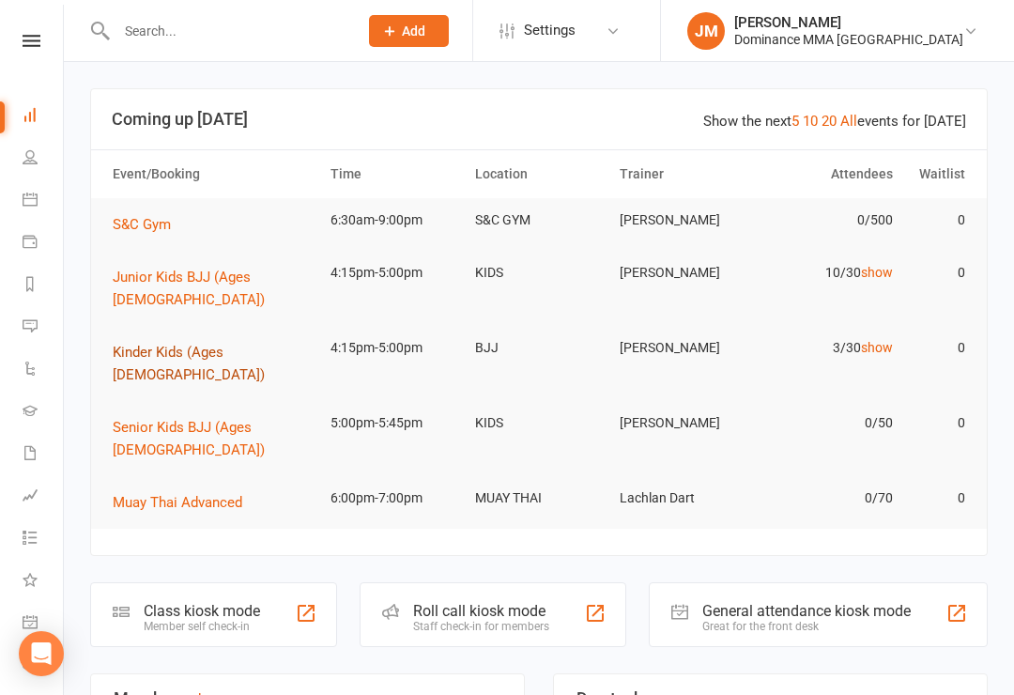
click at [205, 344] on span "Kinder Kids (Ages [DEMOGRAPHIC_DATA])" at bounding box center [189, 363] width 152 height 39
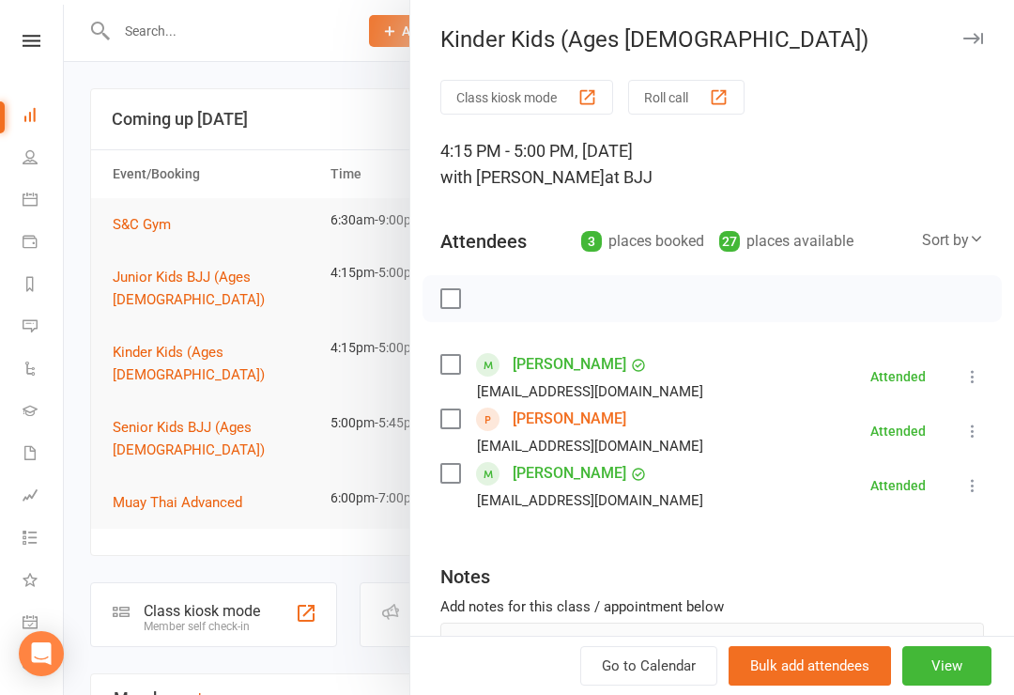
click at [192, 481] on div at bounding box center [539, 347] width 950 height 695
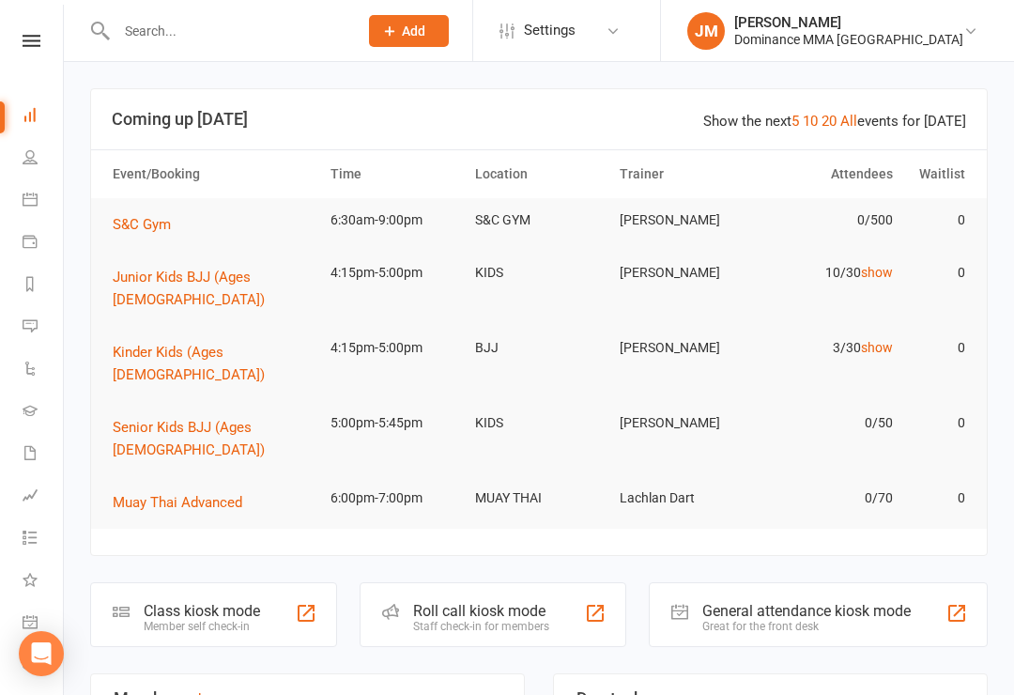
click at [211, 602] on div "Class kiosk mode" at bounding box center [202, 611] width 116 height 18
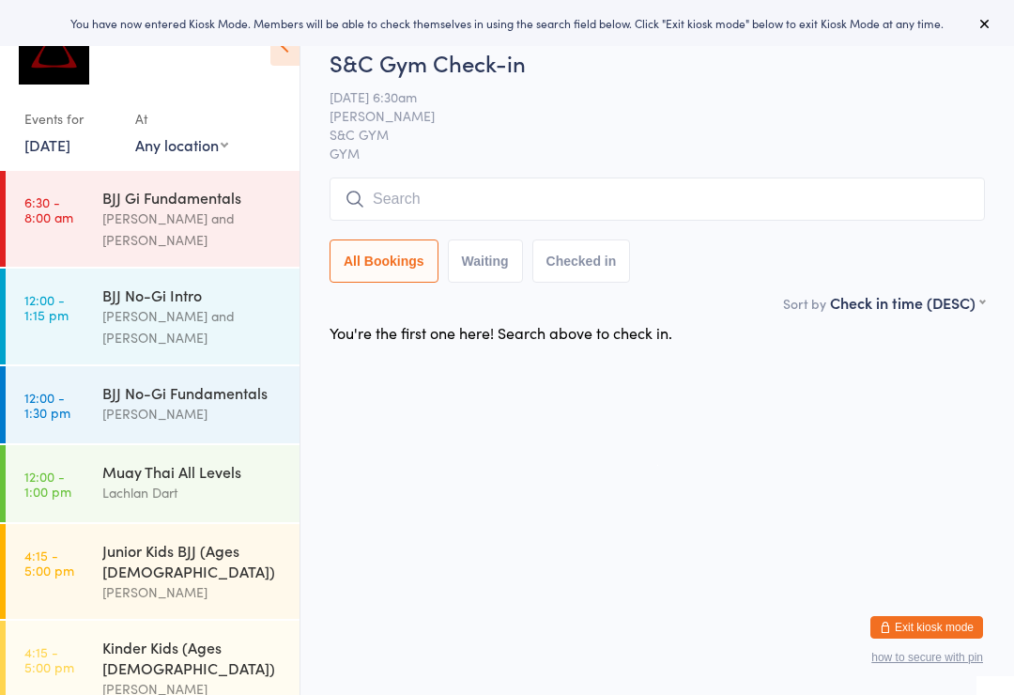
scroll to position [256, 0]
click at [142, 542] on div "Junior Kids BJJ (Ages 6-8) David Hart" at bounding box center [200, 570] width 197 height 95
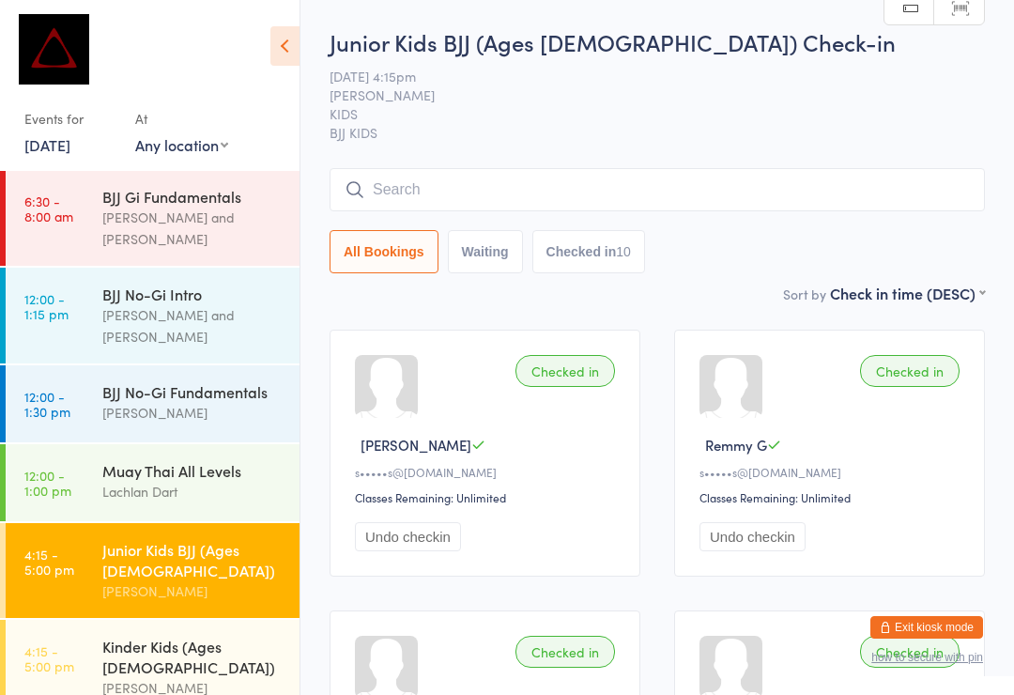
click at [682, 186] on input "search" at bounding box center [658, 189] width 656 height 43
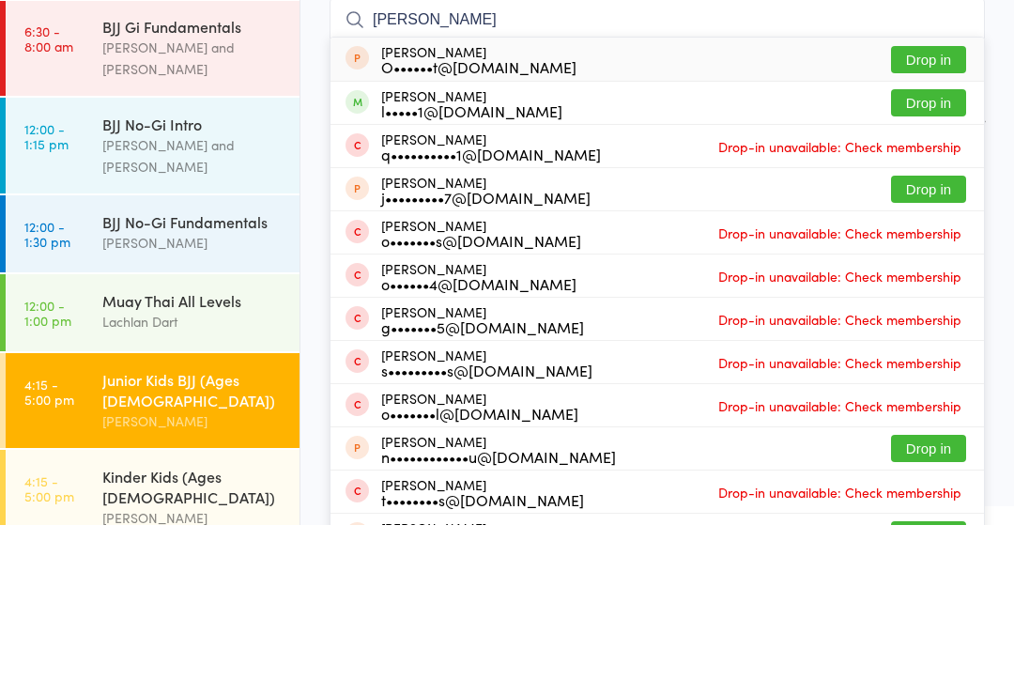
type input "Owen"
click at [939, 259] on button "Drop in" at bounding box center [928, 272] width 75 height 27
